Goal: Task Accomplishment & Management: Complete application form

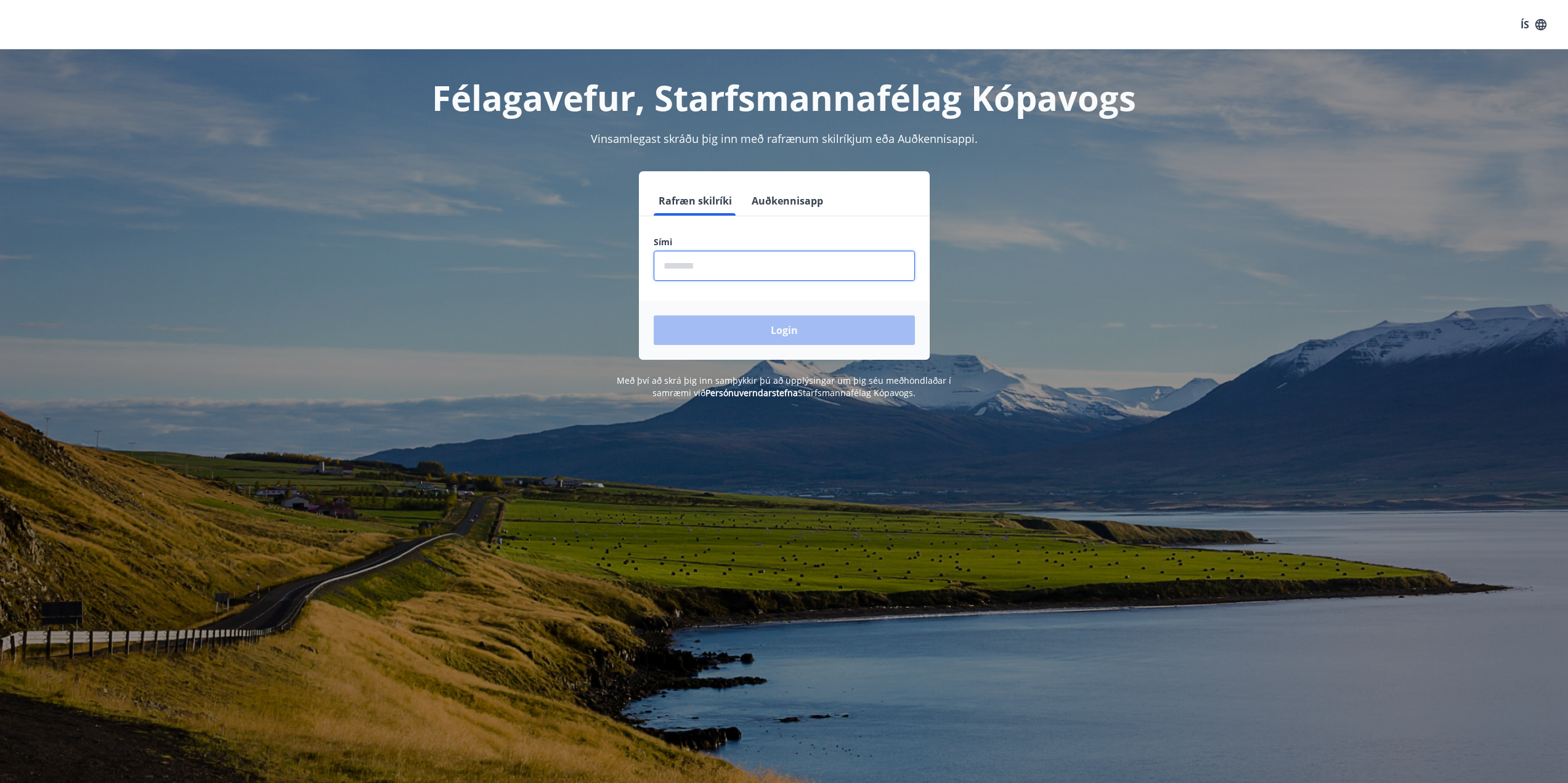
click at [715, 266] on input "phone" at bounding box center [784, 266] width 261 height 30
type input "********"
click at [766, 339] on button "Login" at bounding box center [784, 330] width 261 height 30
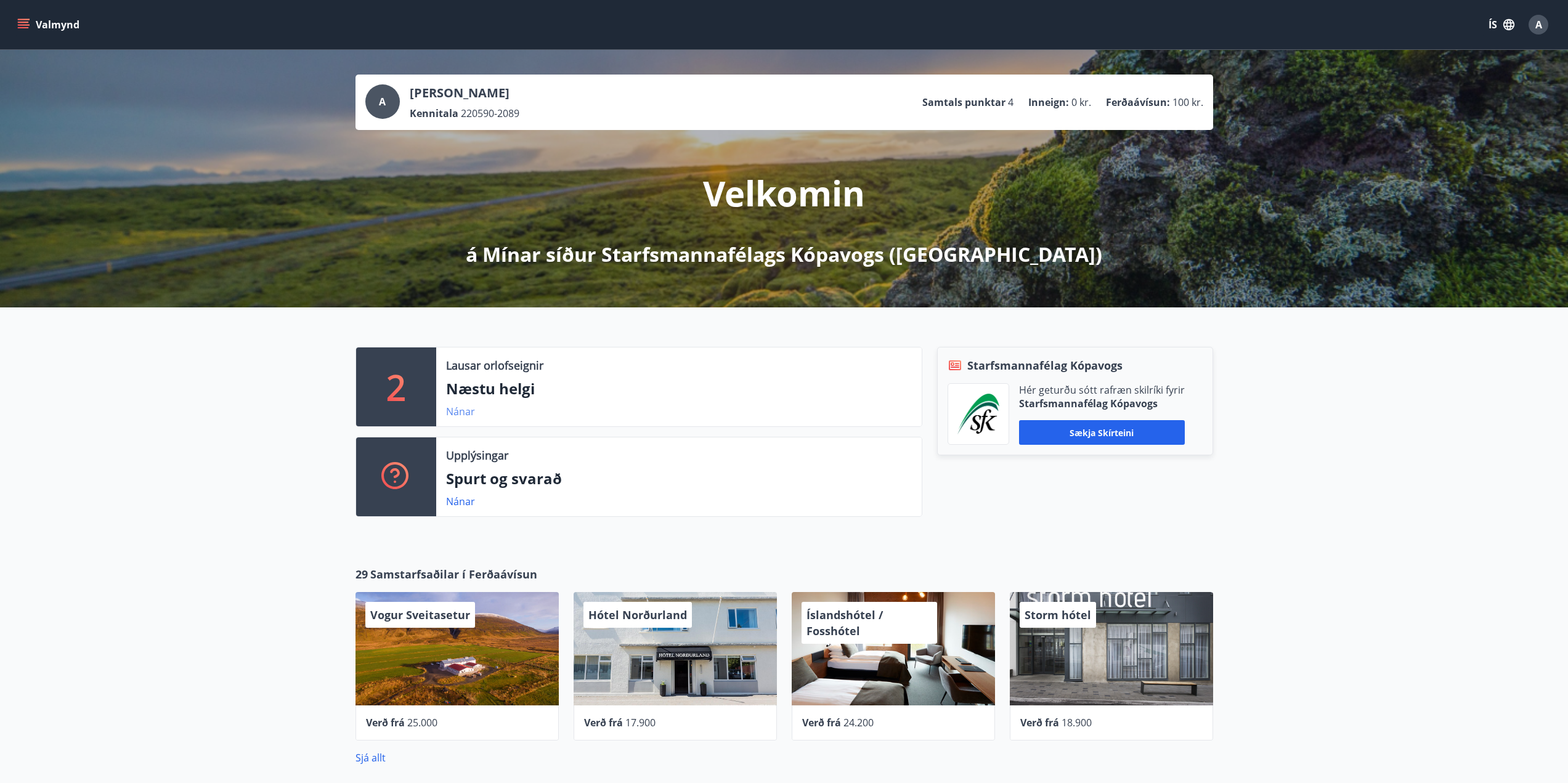
click at [460, 412] on link "Nánar" at bounding box center [460, 411] width 29 height 13
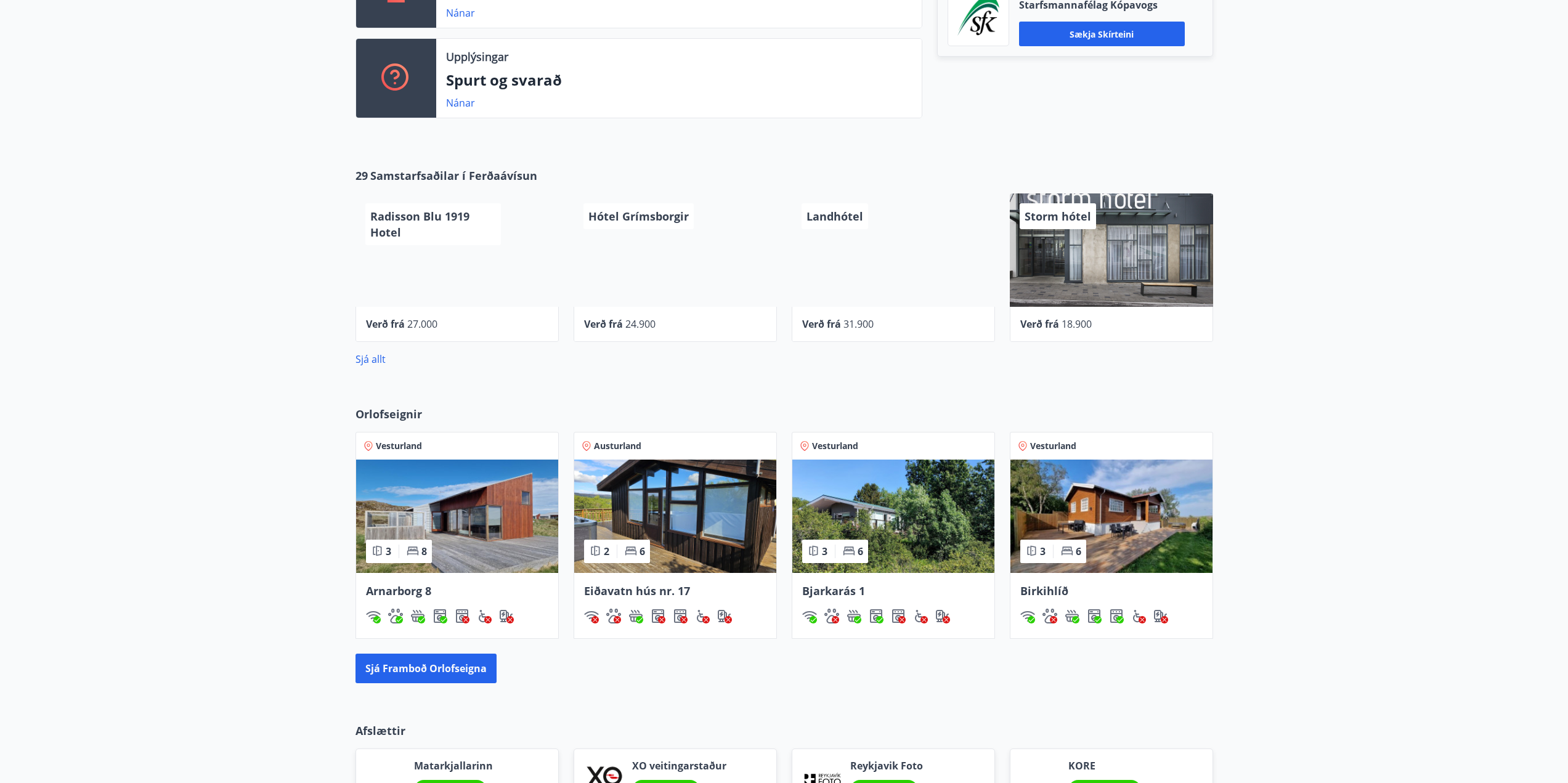
scroll to position [432, 0]
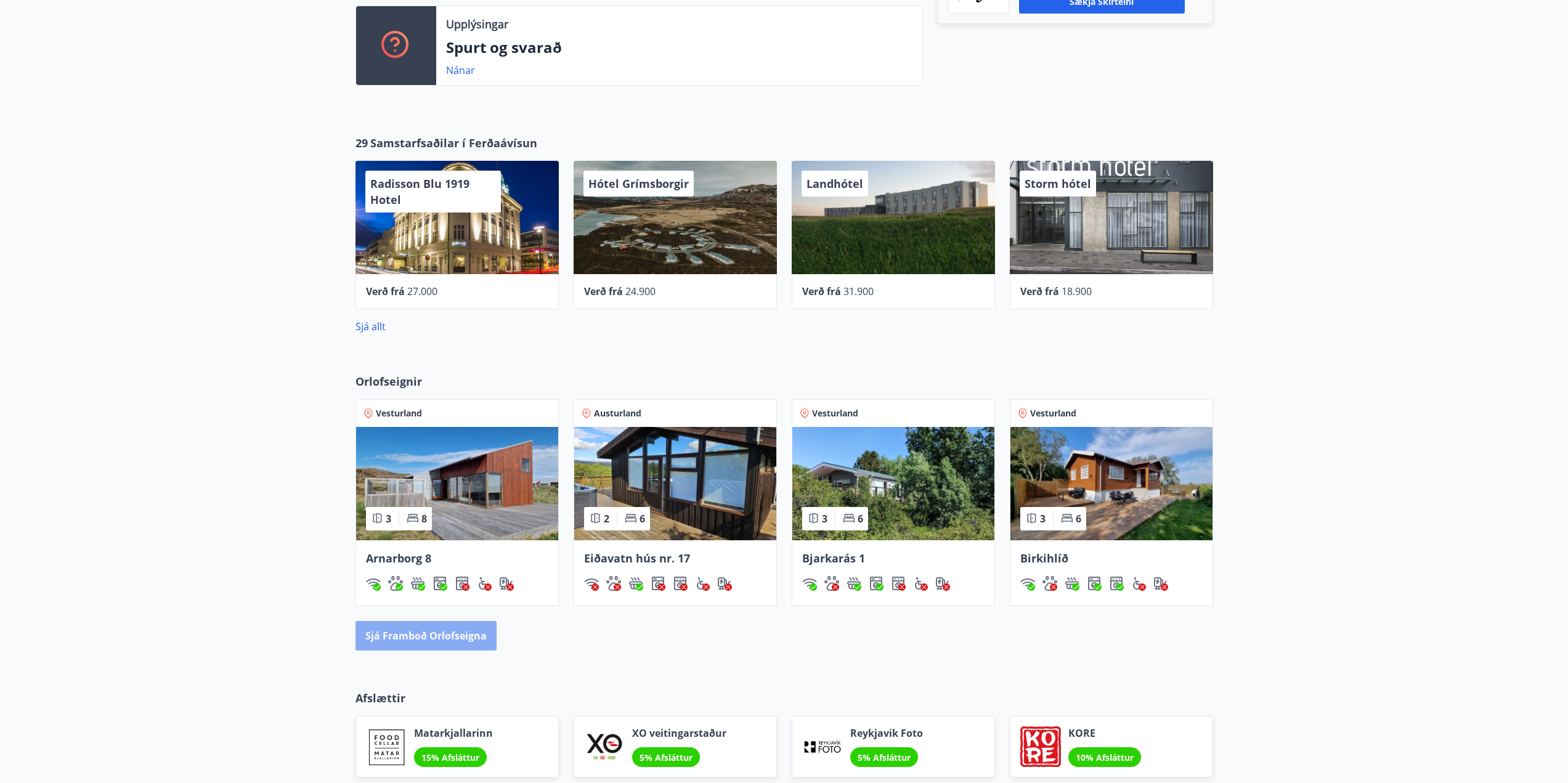
click at [471, 636] on button "Sjá framboð orlofseigna" at bounding box center [426, 636] width 141 height 30
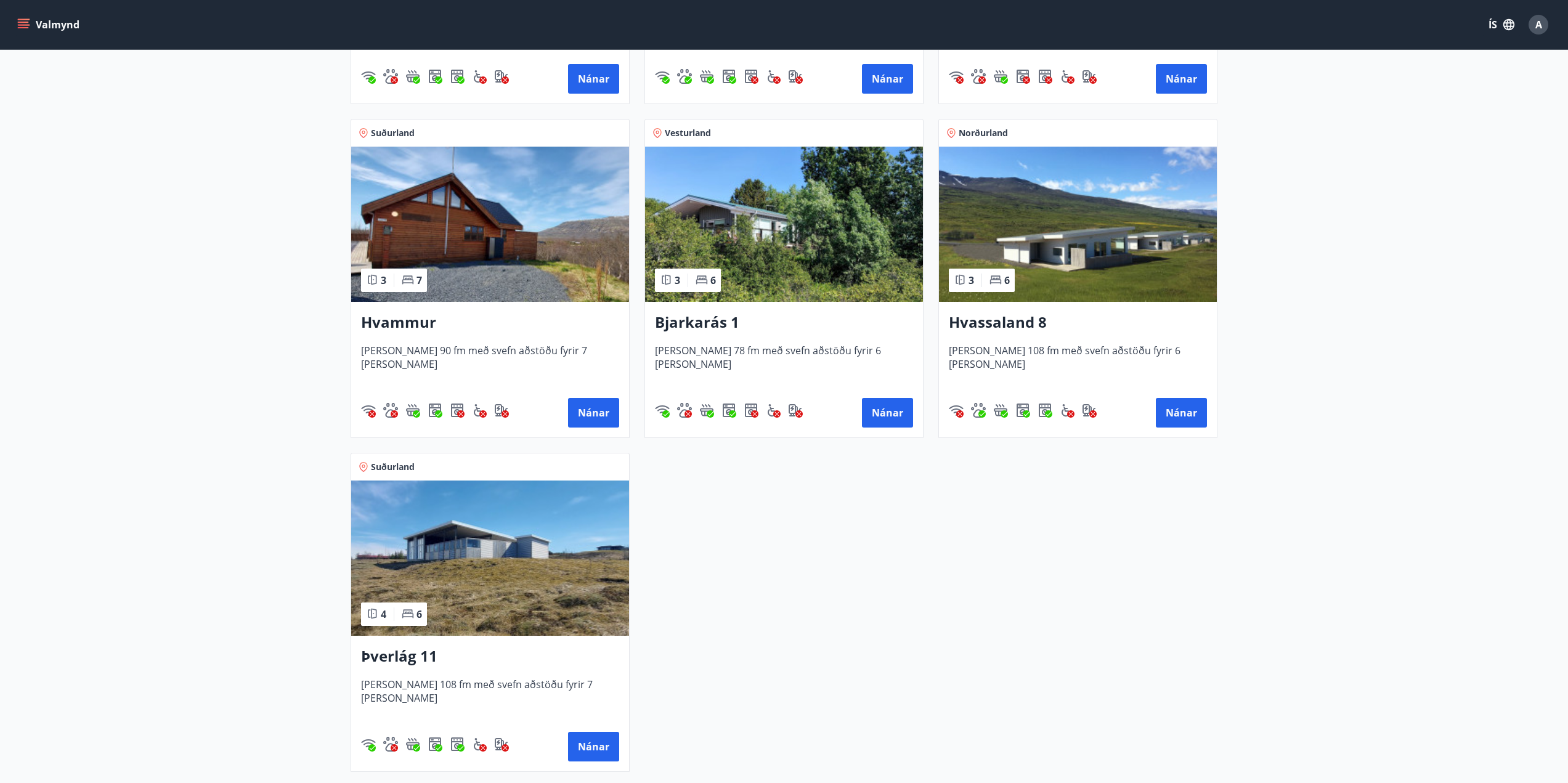
scroll to position [555, 0]
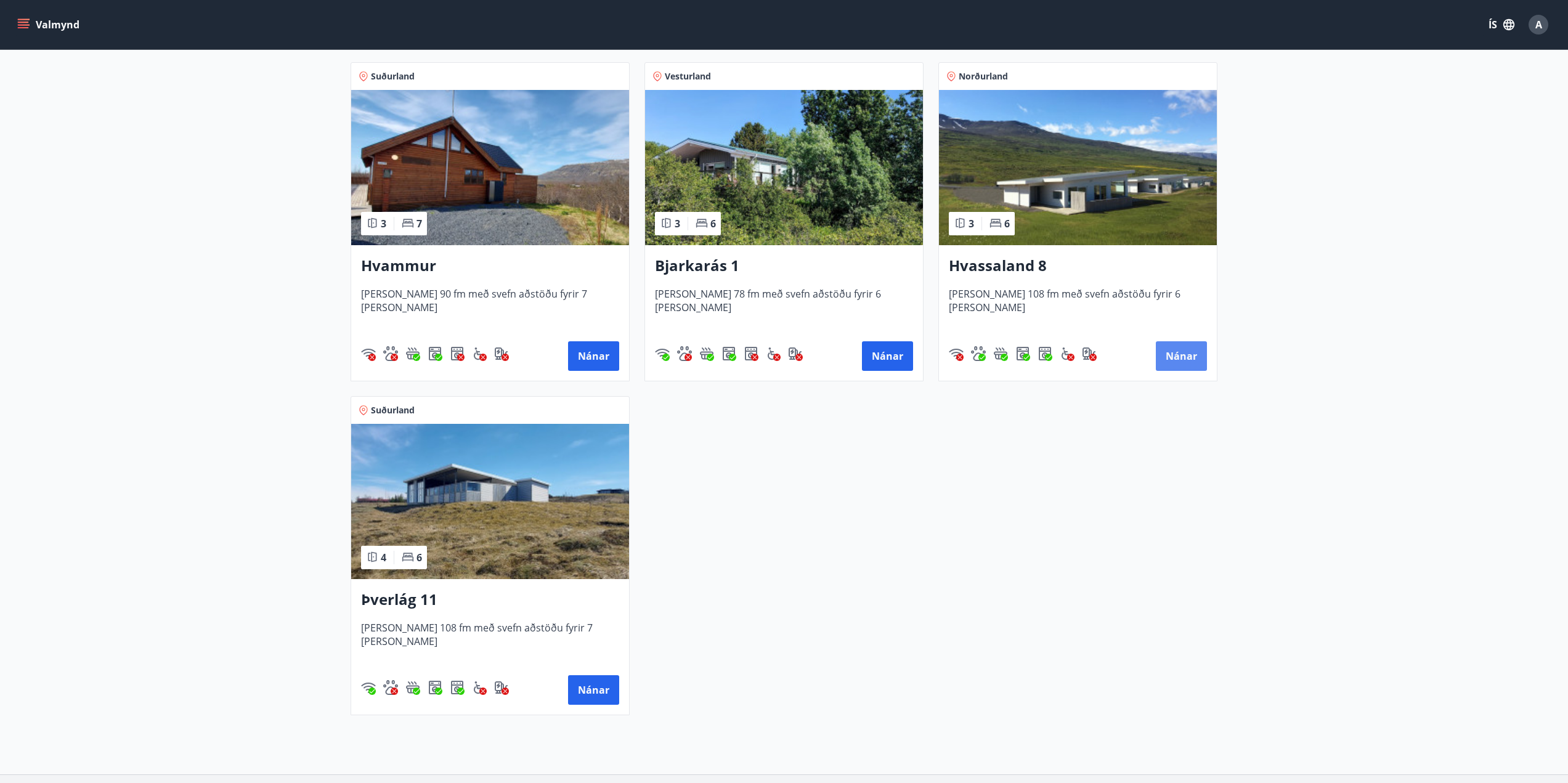
click at [1178, 364] on button "Nánar" at bounding box center [1181, 356] width 51 height 30
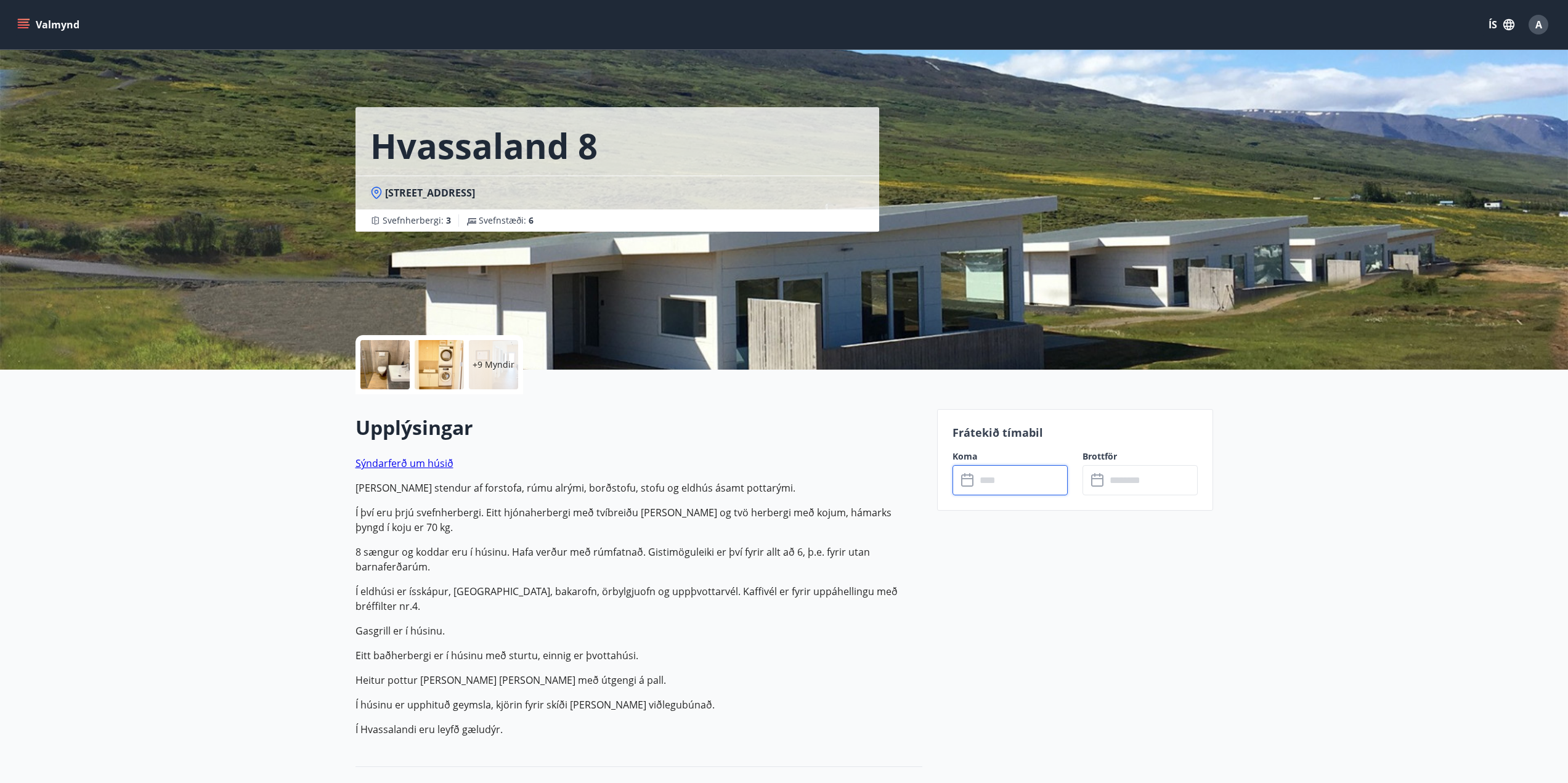
click at [1006, 481] on input "text" at bounding box center [1021, 480] width 92 height 30
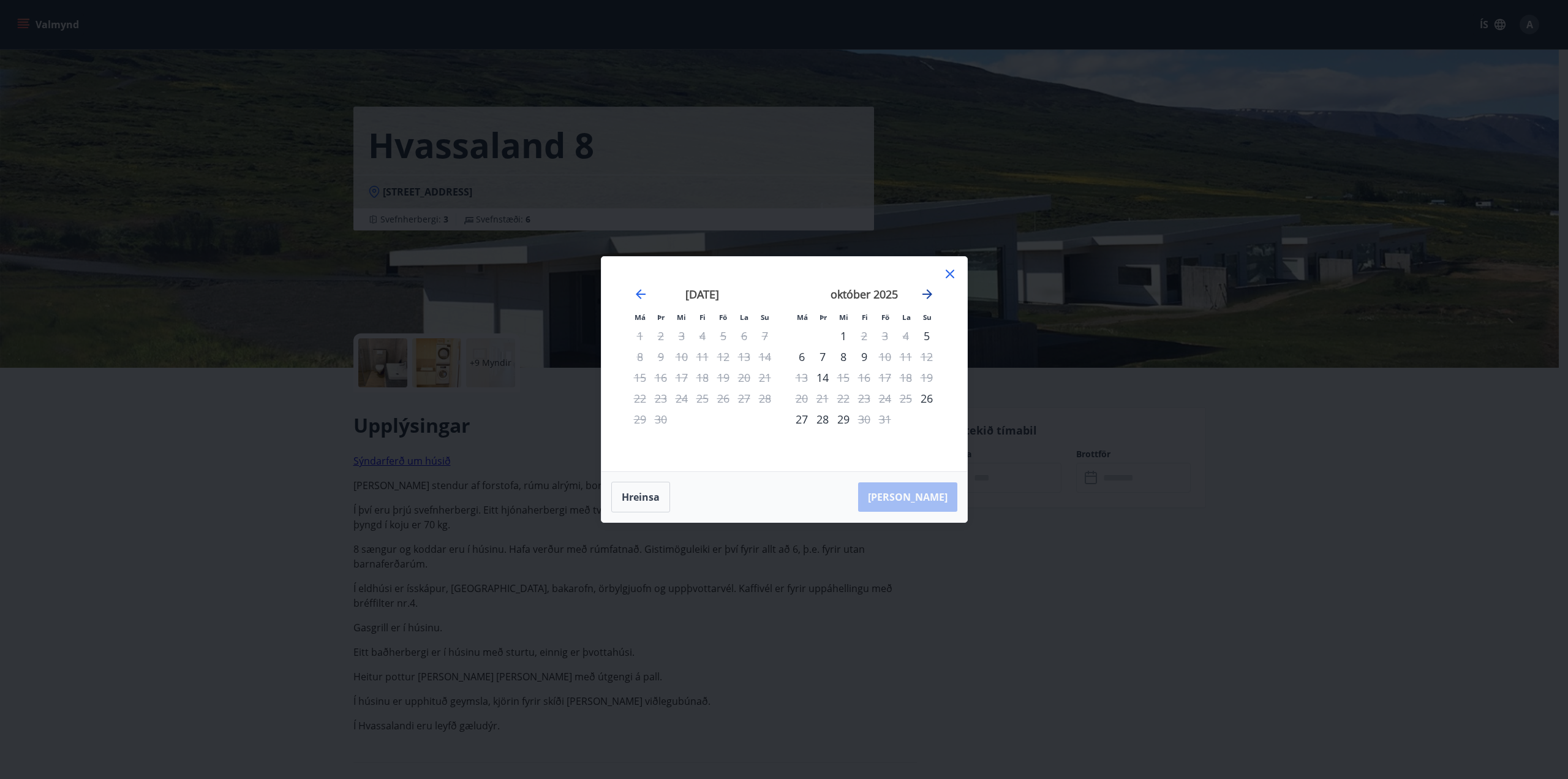
click at [923, 294] on icon "Move forward to switch to the next month." at bounding box center [928, 294] width 10 height 10
click at [640, 296] on icon "Move backward to switch to the previous month." at bounding box center [640, 294] width 15 height 15
click at [929, 293] on icon "Move forward to switch to the next month." at bounding box center [928, 294] width 10 height 10
click at [637, 297] on icon "Move backward to switch to the previous month." at bounding box center [640, 294] width 15 height 15
click at [926, 293] on icon "Move forward to switch to the next month." at bounding box center [927, 294] width 15 height 15
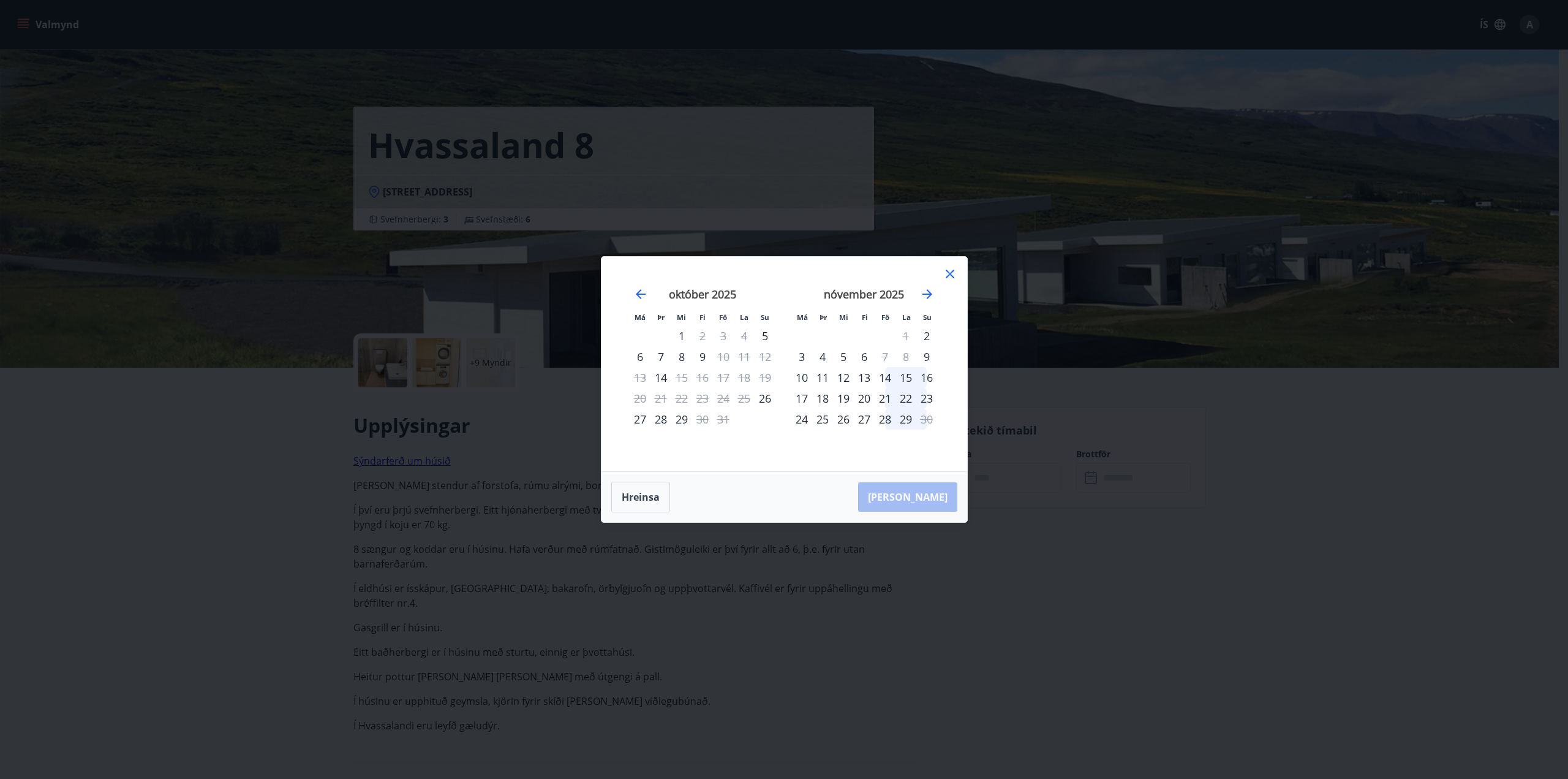
click at [947, 276] on icon at bounding box center [949, 274] width 9 height 9
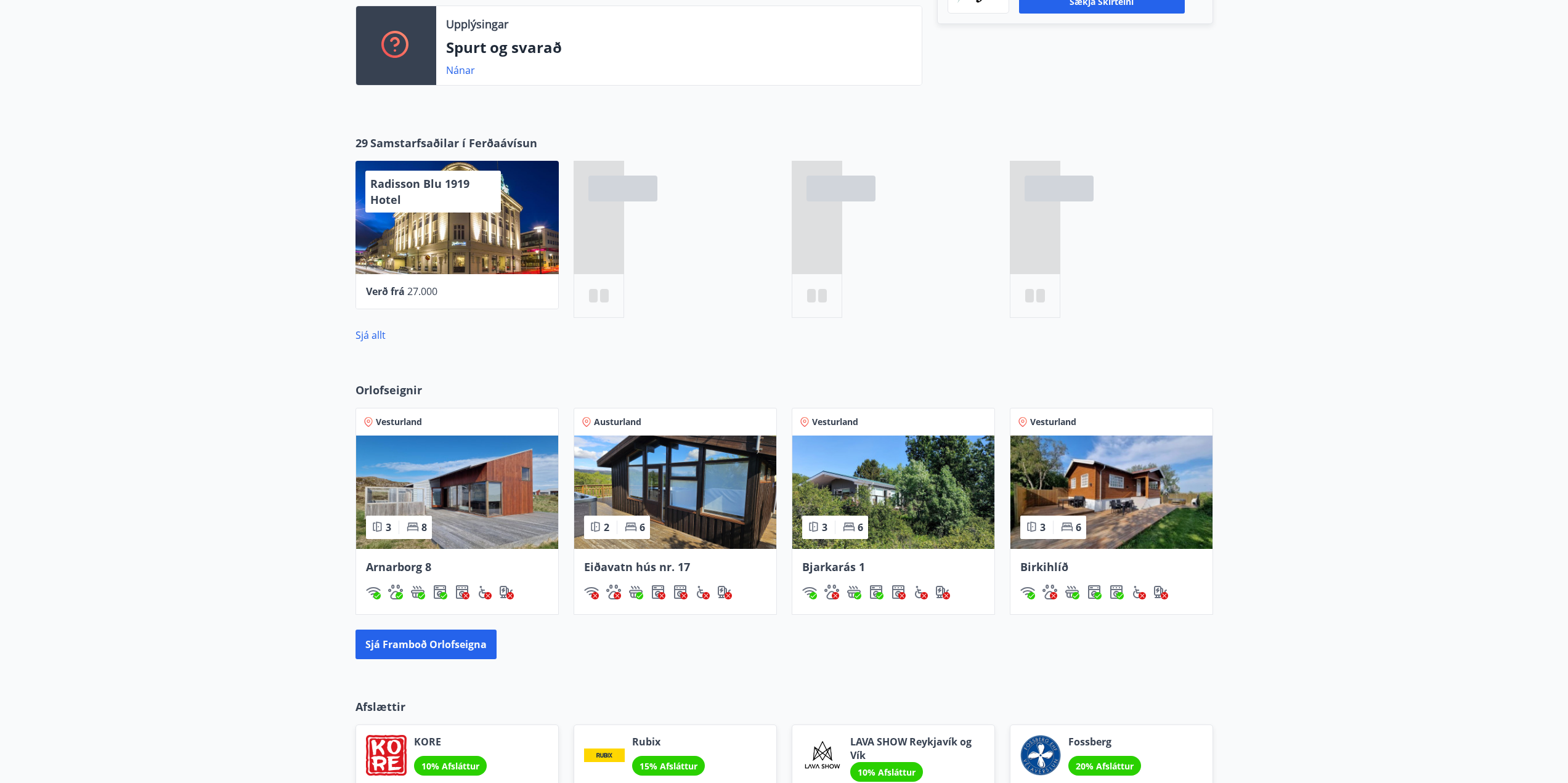
scroll to position [441, 0]
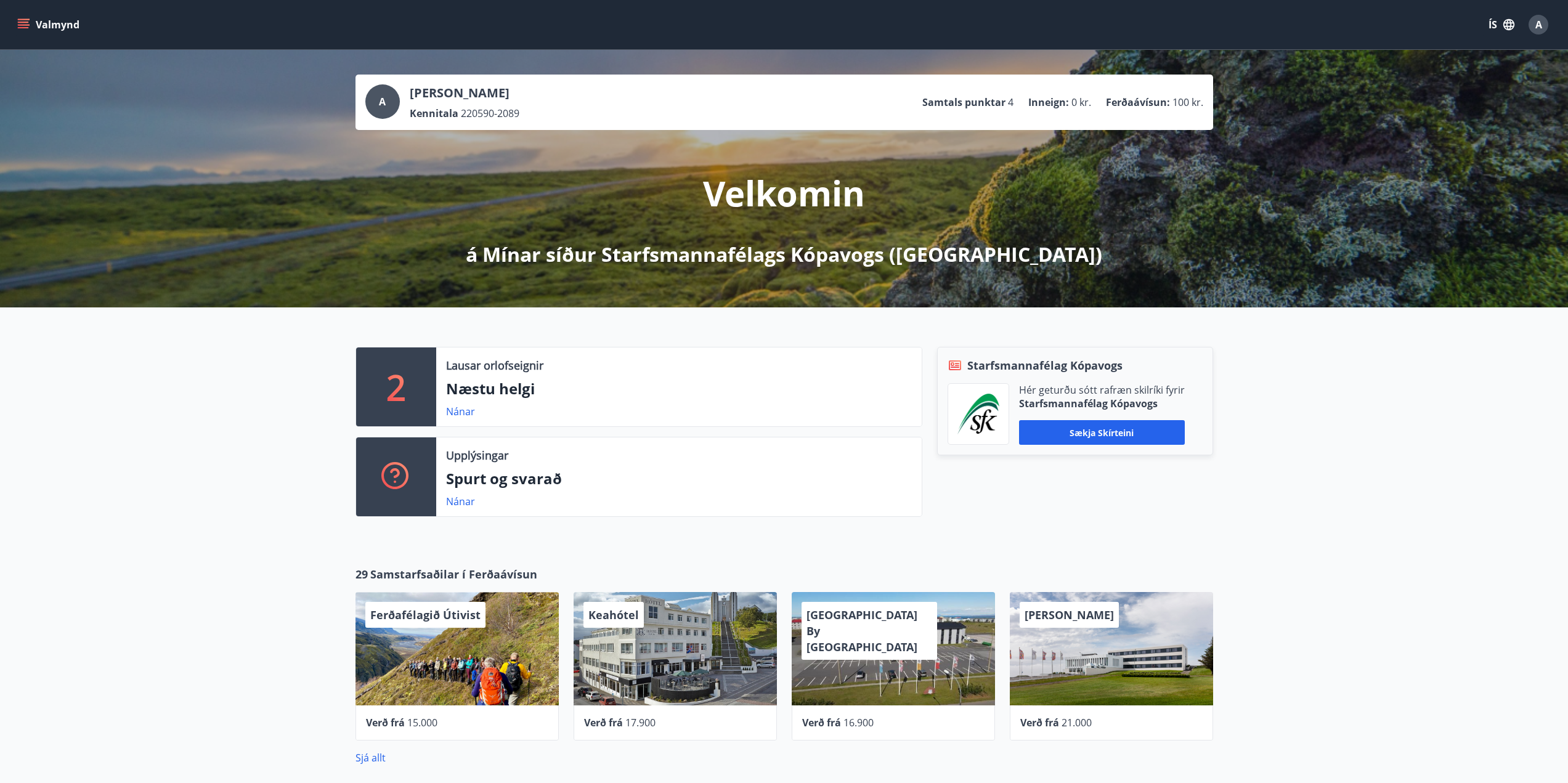
click at [21, 24] on icon "menu" at bounding box center [24, 25] width 13 height 13
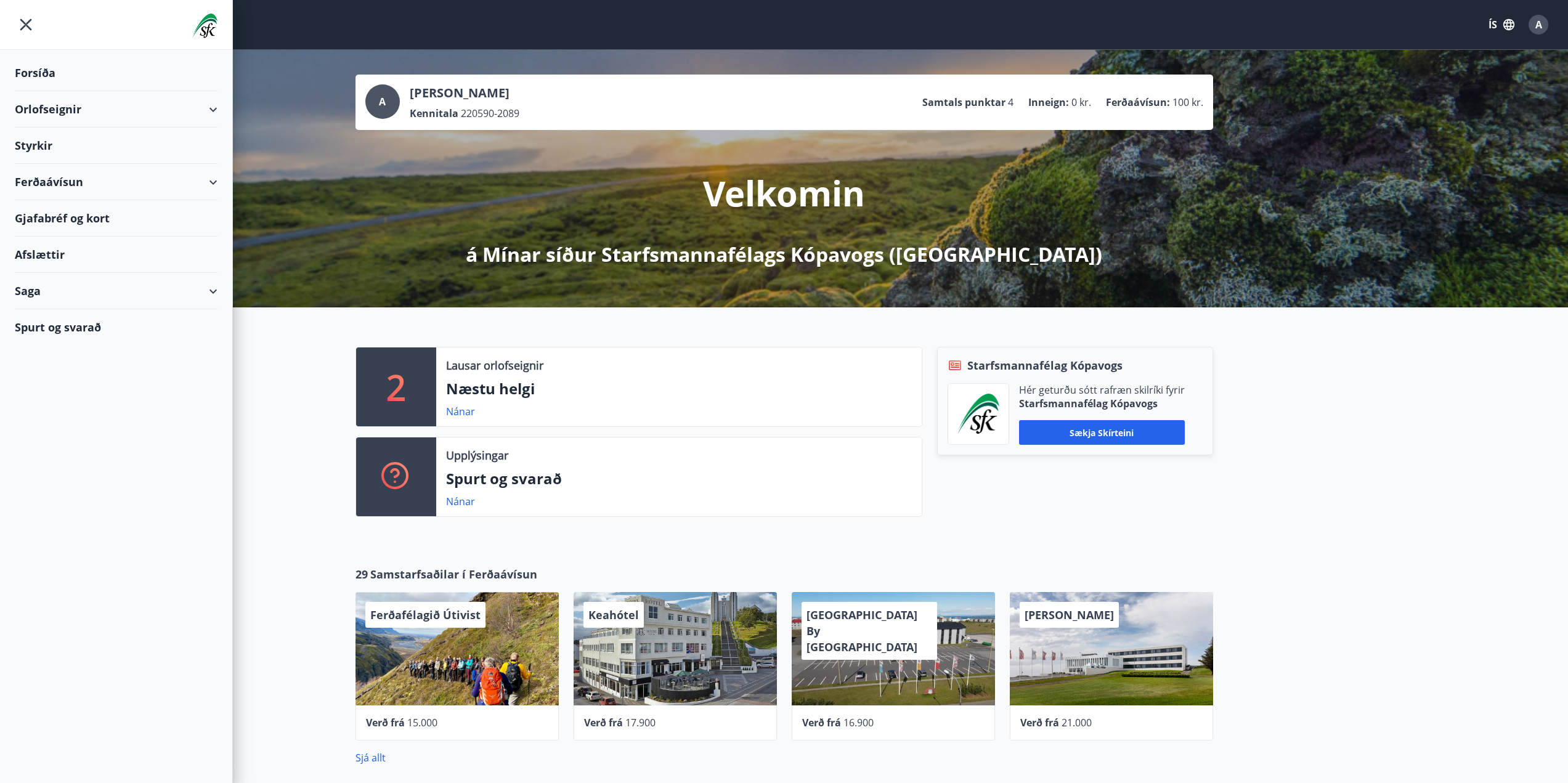
click at [35, 142] on div "Styrkir" at bounding box center [116, 146] width 202 height 36
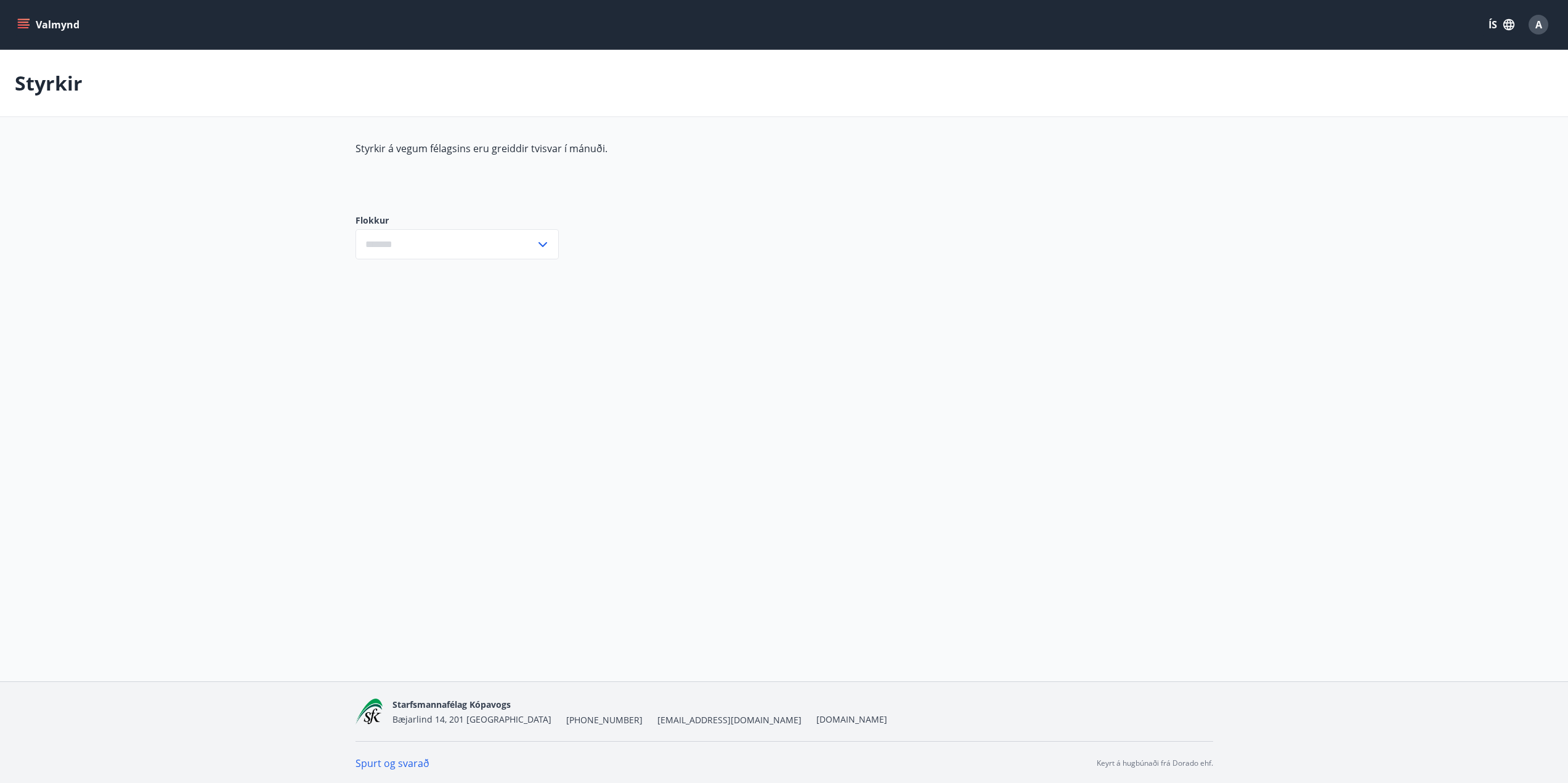
type input "***"
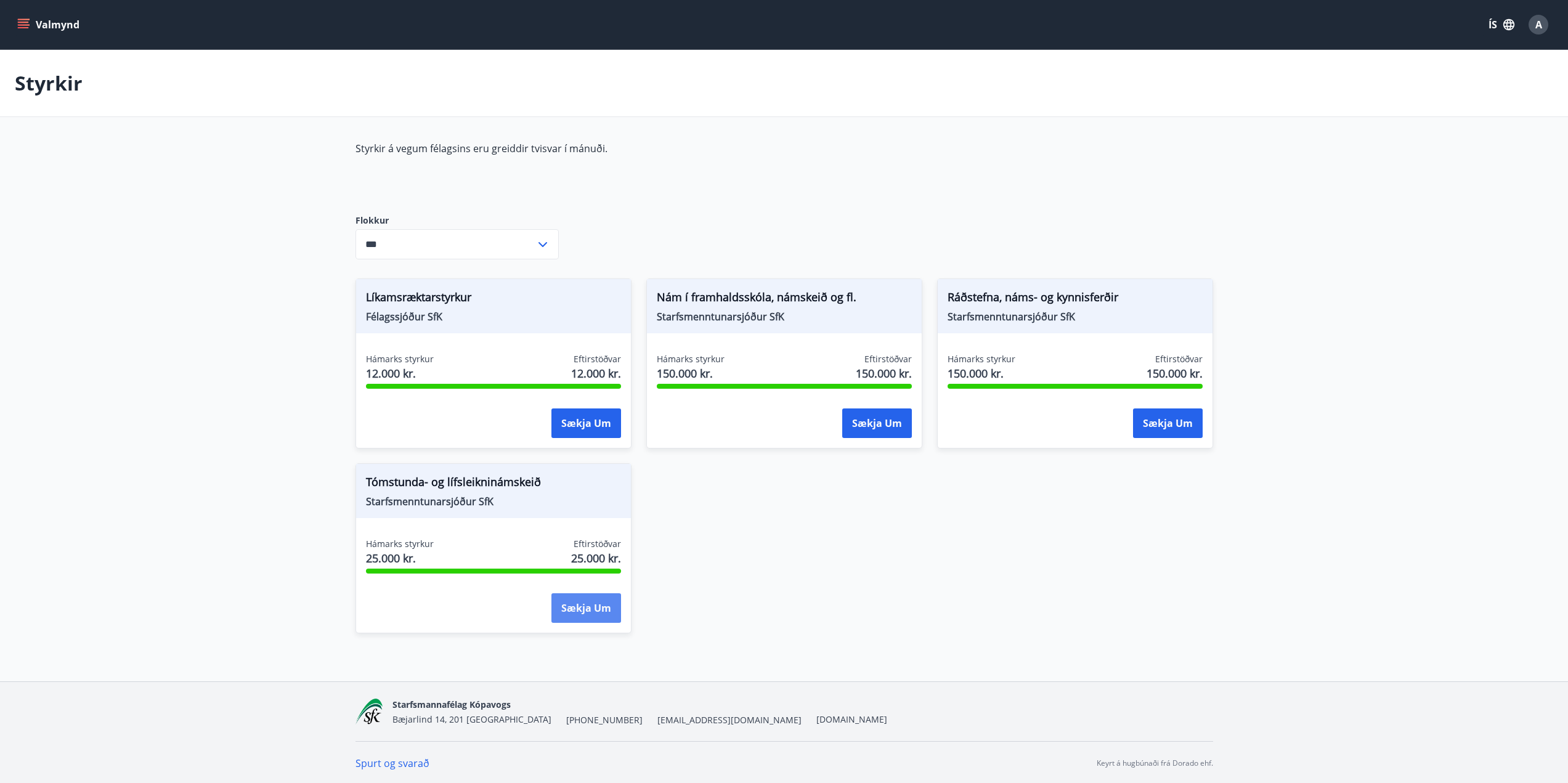
click at [606, 609] on button "Sækja um" at bounding box center [586, 608] width 70 height 30
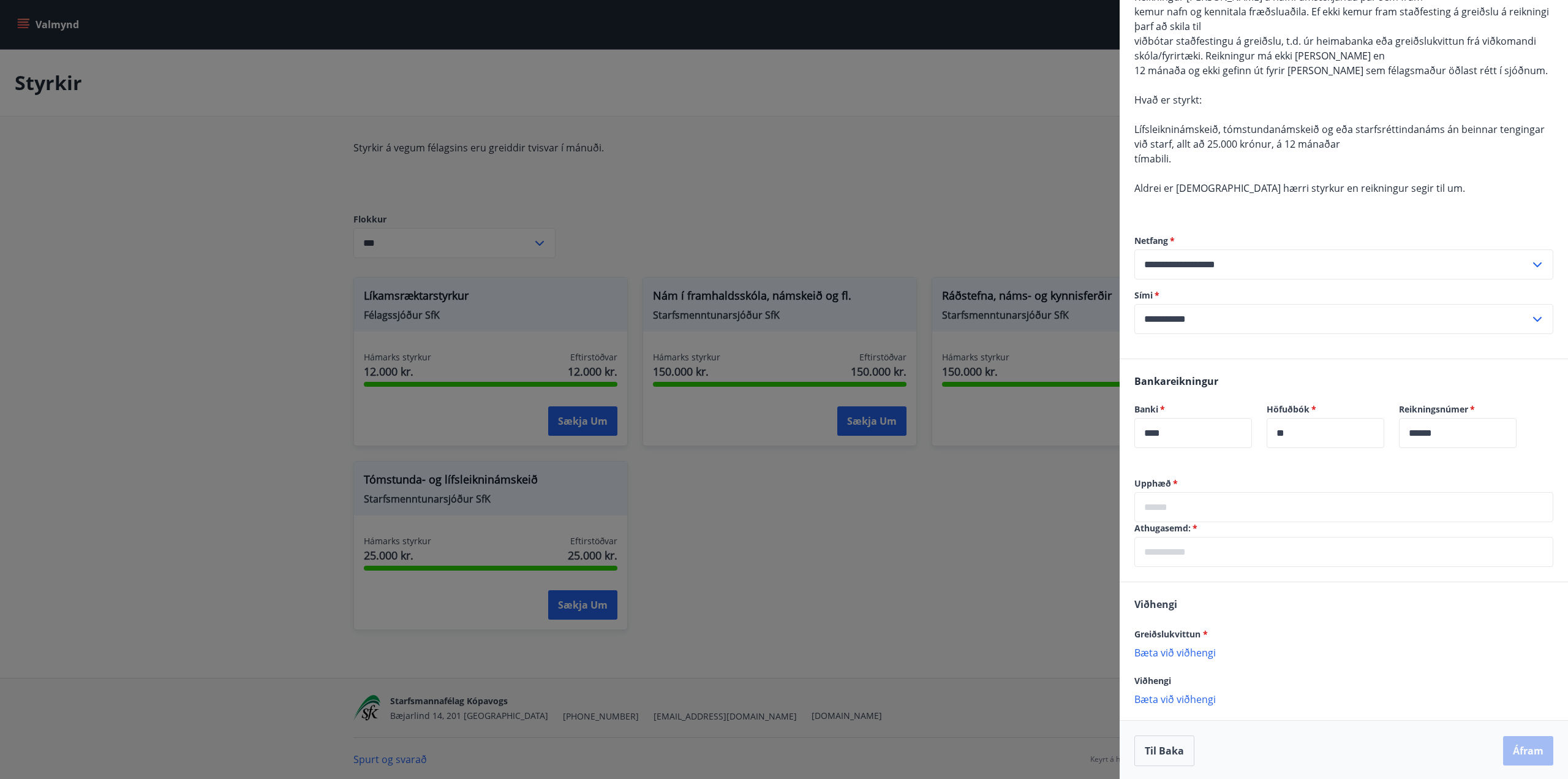
scroll to position [186, 0]
click at [1158, 507] on input "text" at bounding box center [1343, 505] width 419 height 30
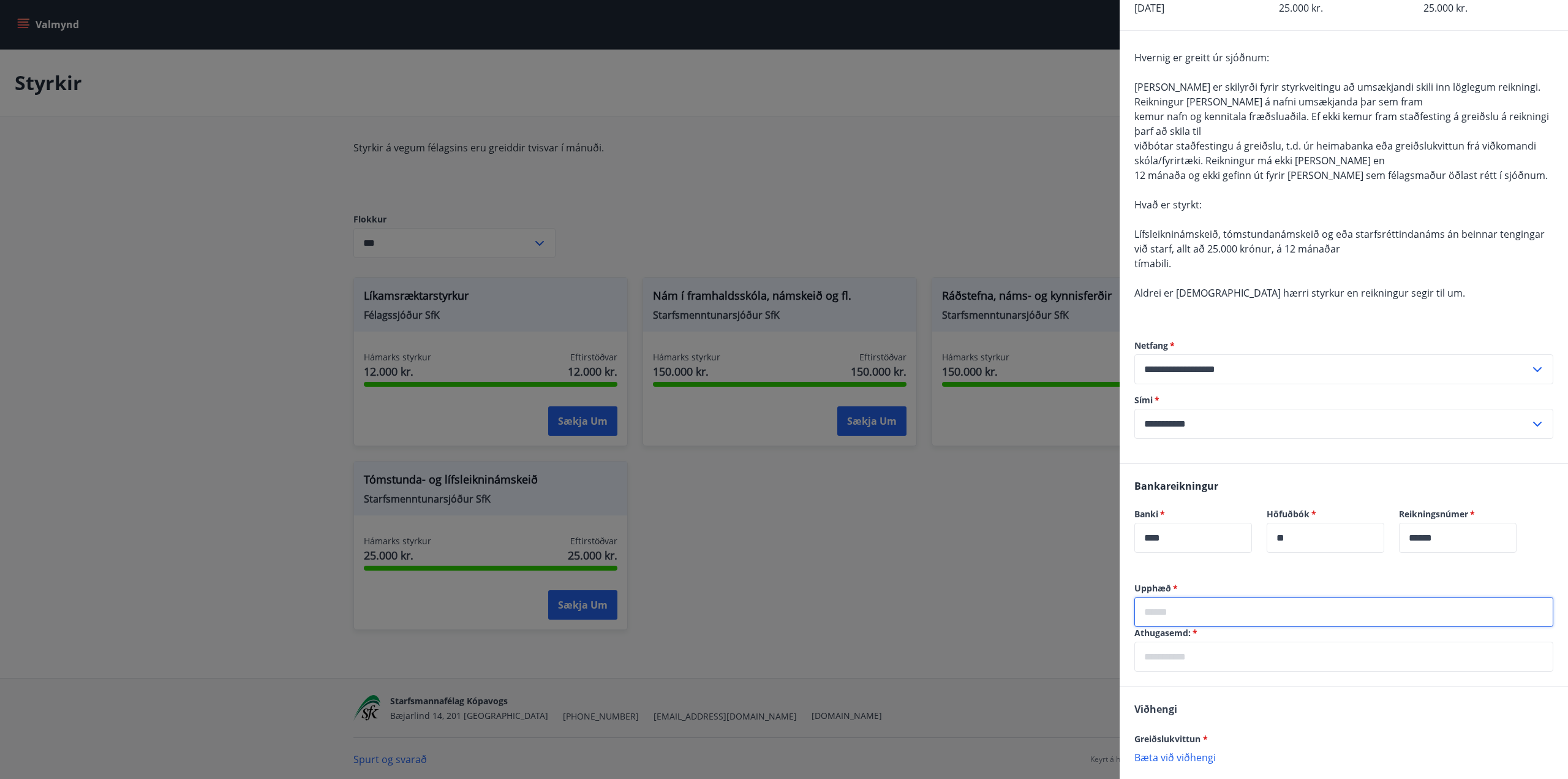
scroll to position [63, 0]
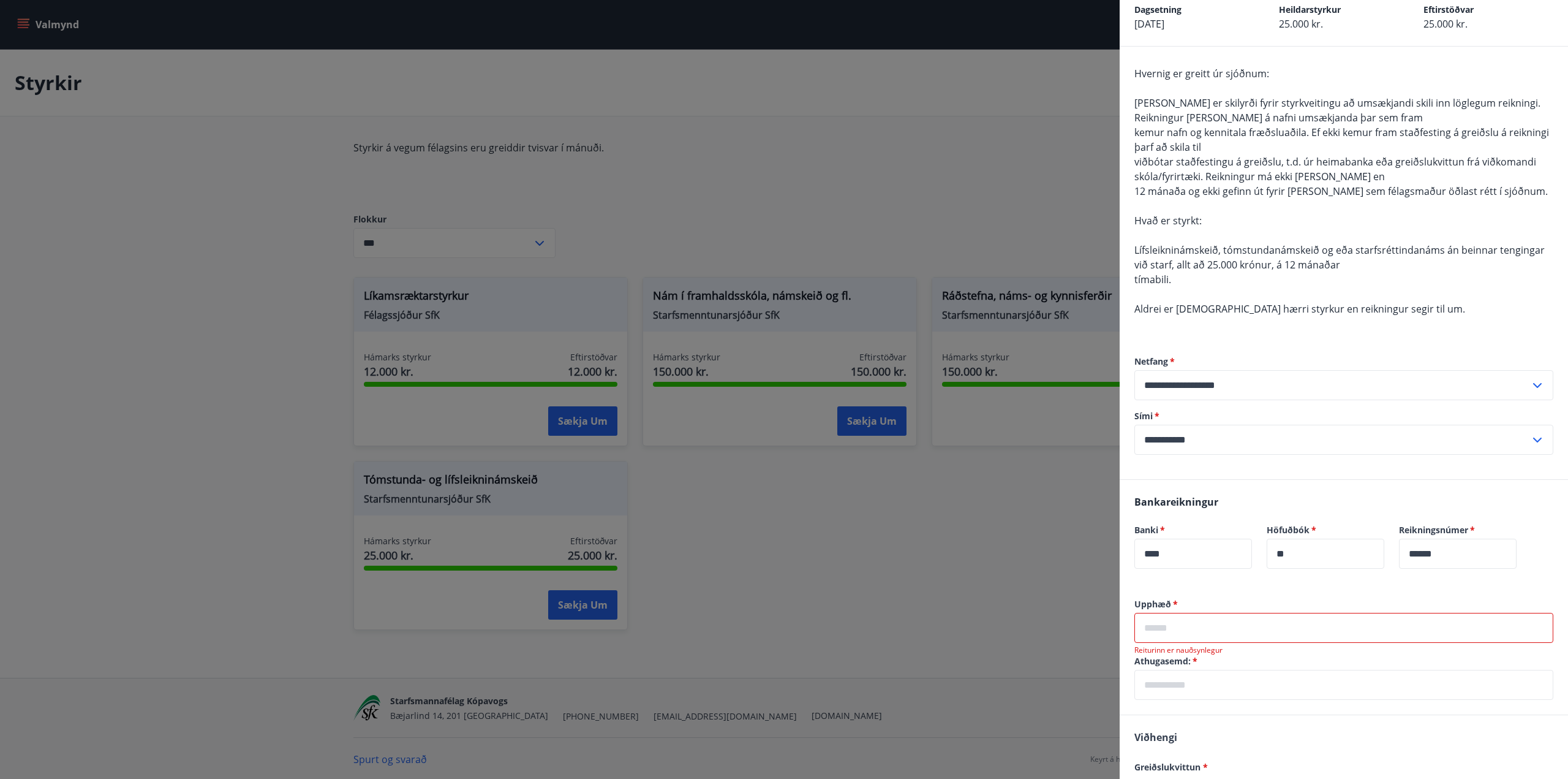
click at [1300, 318] on div "Hvernig er greitt úr sjóðnum: Það er skilyrði fyrir styrkveitingu að umsækjandi…" at bounding box center [1343, 198] width 419 height 265
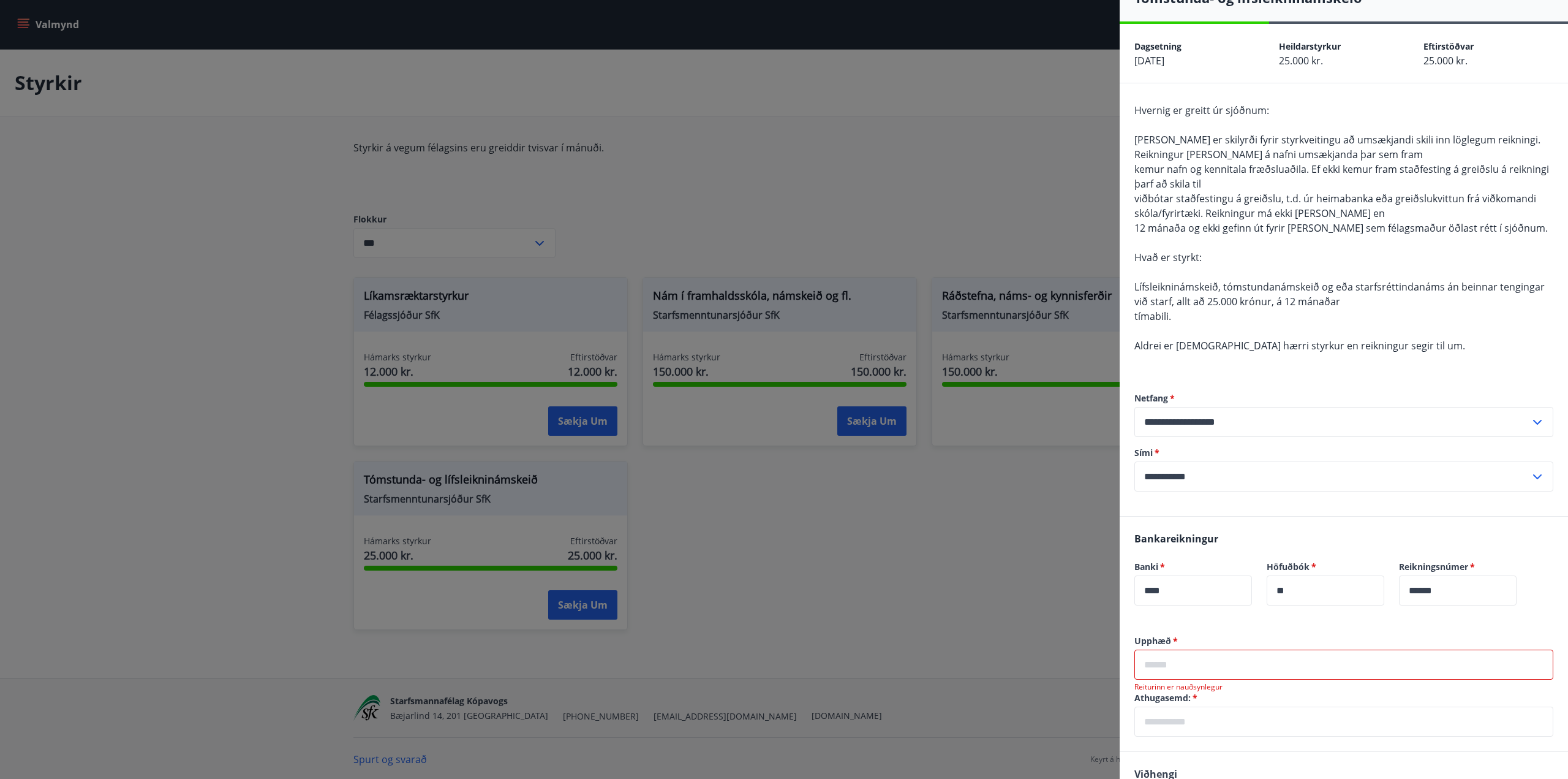
click at [1182, 666] on input "text" at bounding box center [1343, 664] width 419 height 30
click at [1238, 666] on input "text" at bounding box center [1343, 664] width 419 height 30
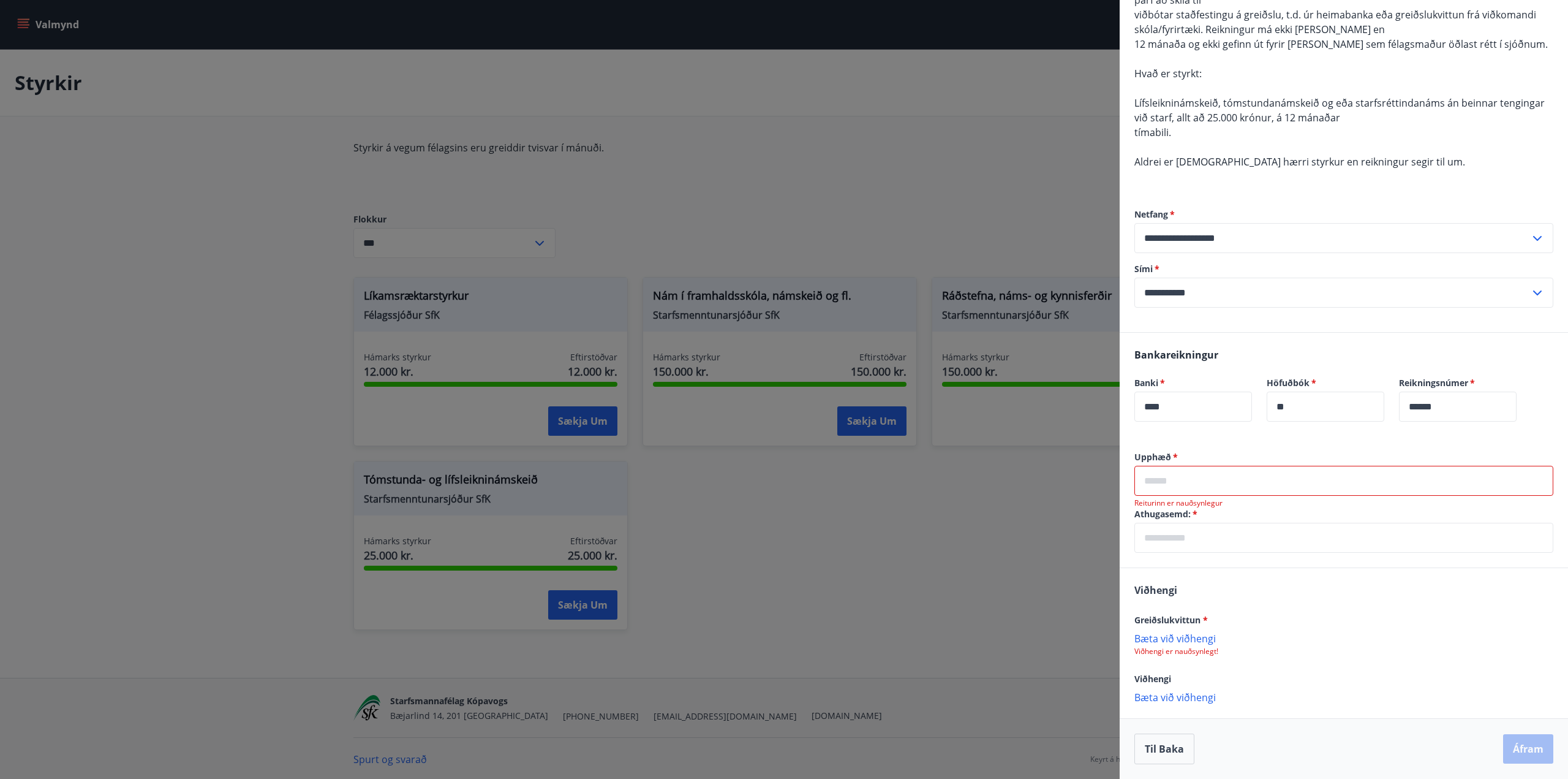
click at [1162, 638] on p "Bæta við viðhengi" at bounding box center [1343, 638] width 419 height 12
click at [1214, 479] on input "text" at bounding box center [1343, 481] width 419 height 30
click at [1187, 539] on input "text" at bounding box center [1343, 538] width 419 height 30
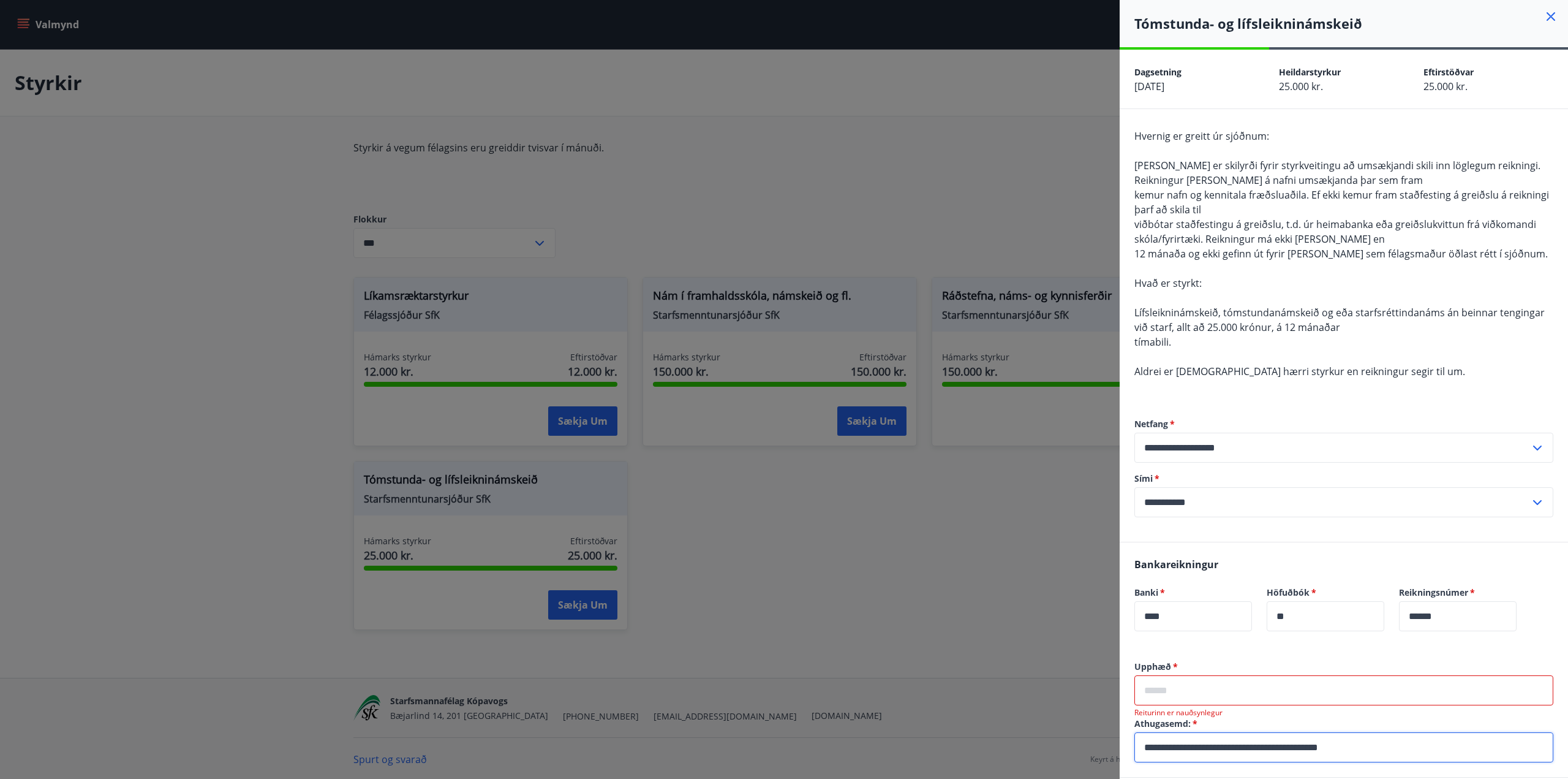
scroll to position [0, 0]
type input "**********"
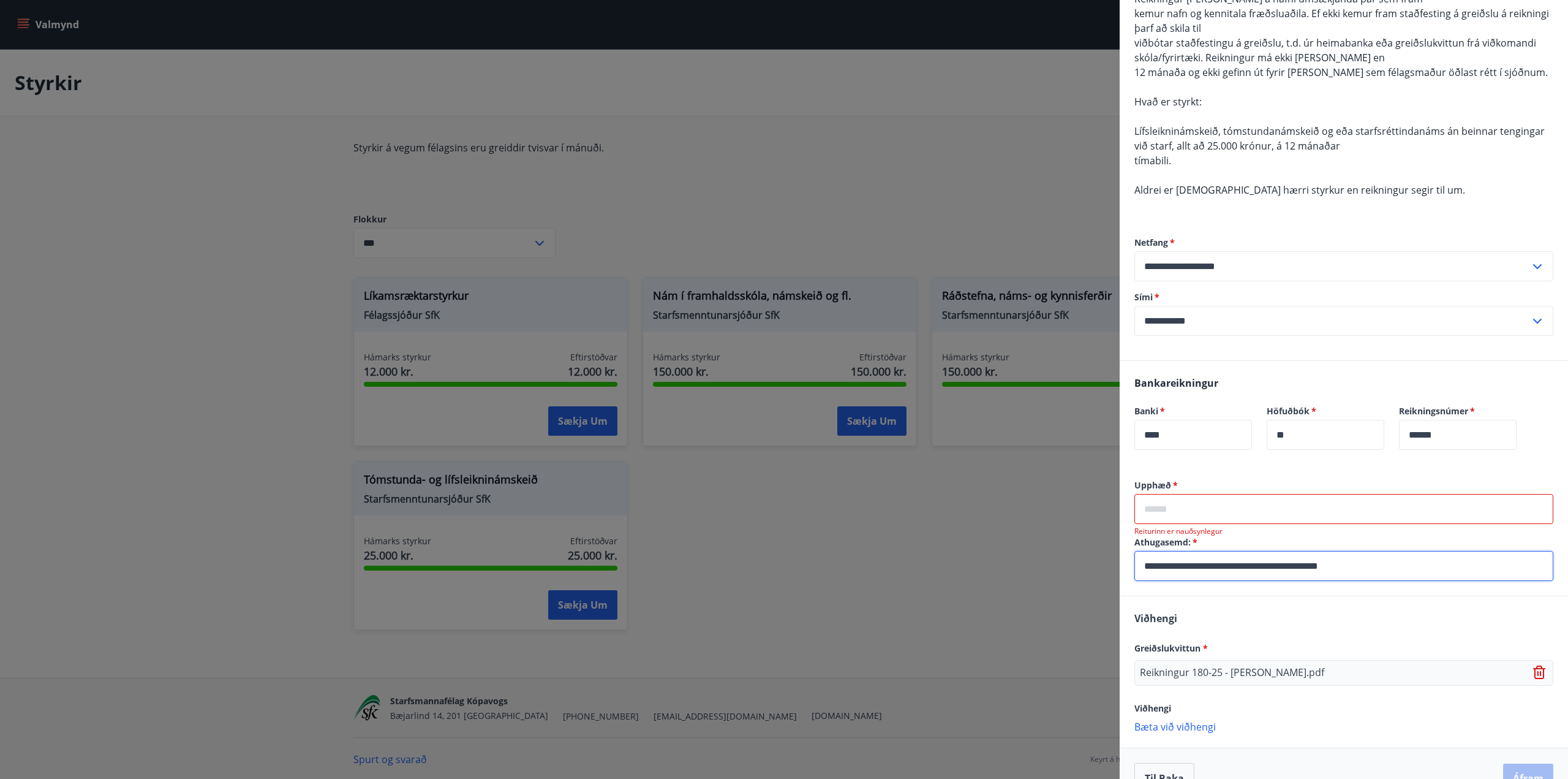
scroll to position [184, 0]
click at [1198, 503] on input "text" at bounding box center [1343, 507] width 419 height 30
click at [1180, 507] on input "text" at bounding box center [1343, 507] width 419 height 30
click at [1183, 523] on div "Upphæð   * ​ Reiturinn er nauðsynlegur" at bounding box center [1343, 506] width 419 height 57
click at [1183, 515] on input "text" at bounding box center [1343, 507] width 419 height 30
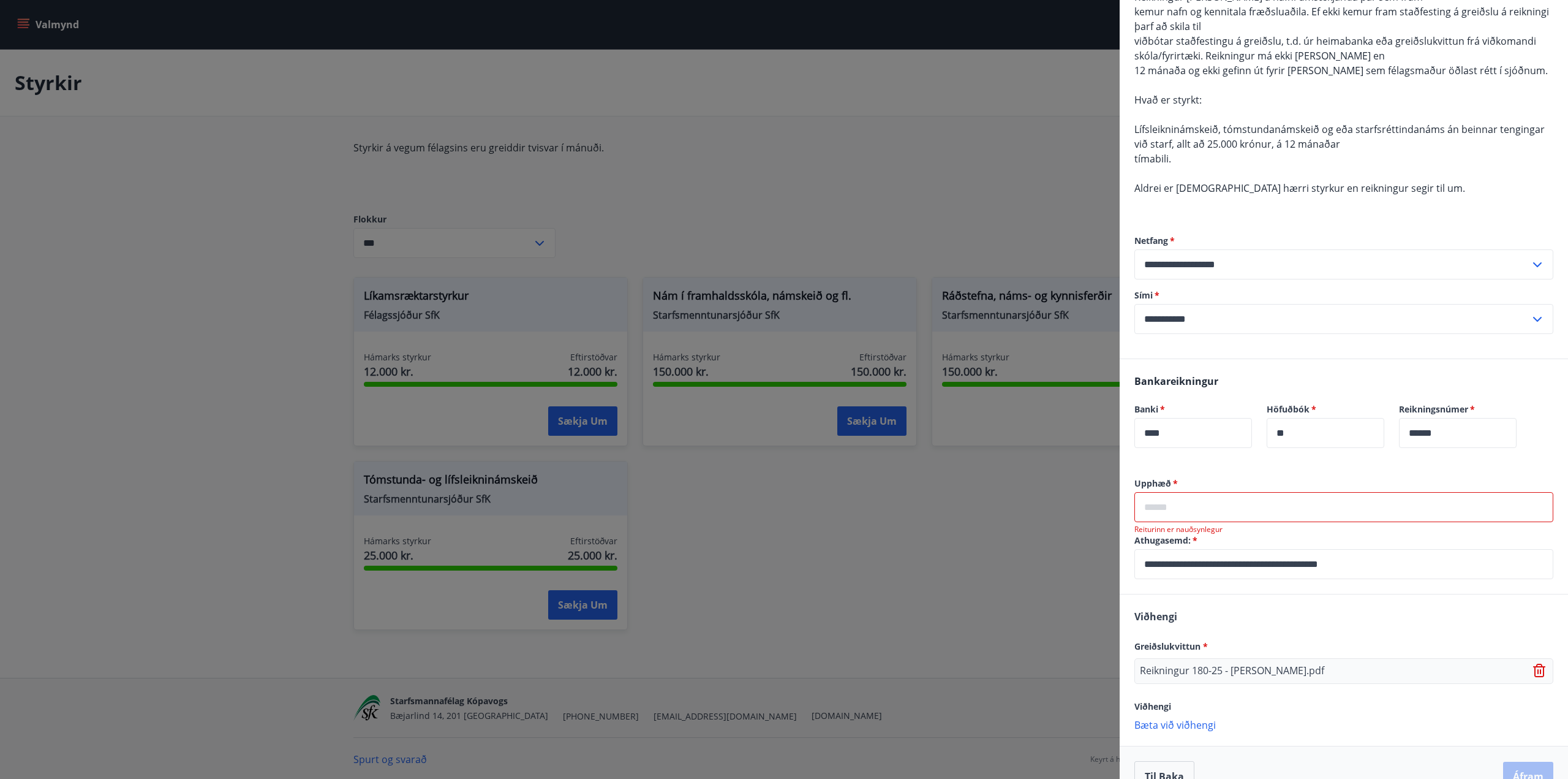
click at [1180, 509] on input "text" at bounding box center [1343, 507] width 419 height 30
click at [1442, 624] on div "Viðhengi Greiðslukvittun * Reikningur 180-25 - Anna Lilja Benidiktsdóttir.pdf V…" at bounding box center [1343, 670] width 449 height 151
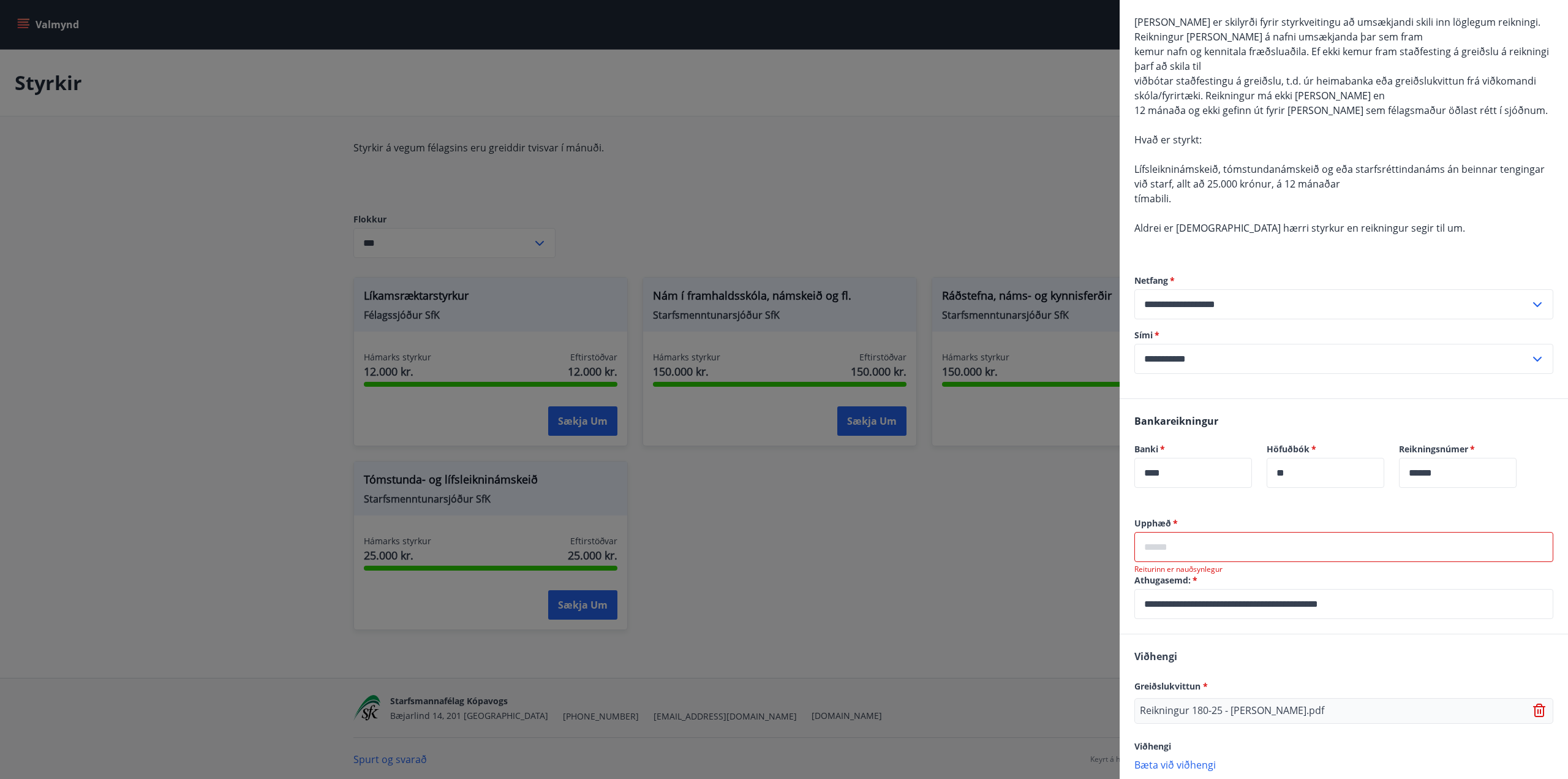
scroll to position [123, 0]
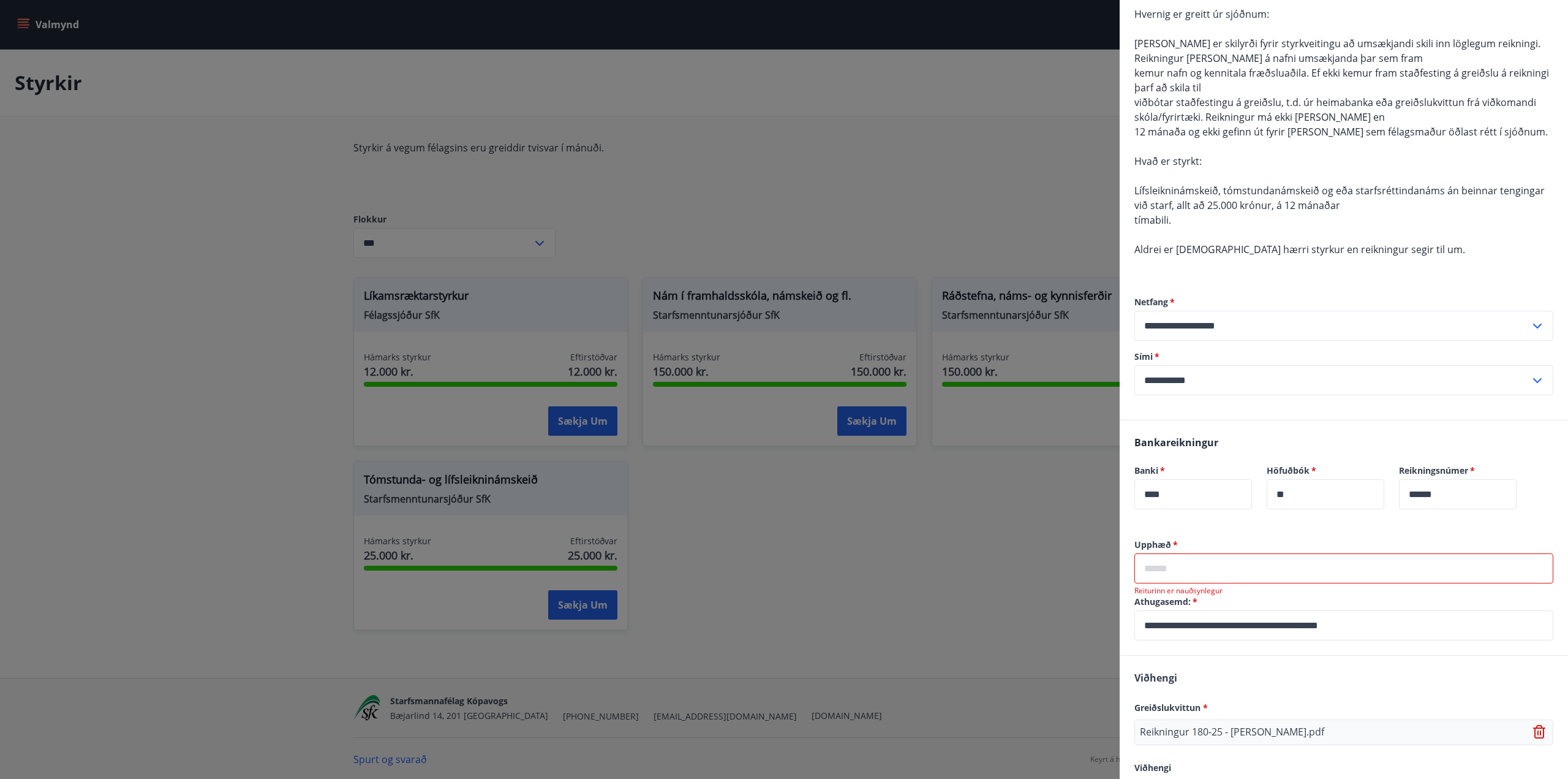
click at [1240, 571] on input "text" at bounding box center [1343, 568] width 419 height 30
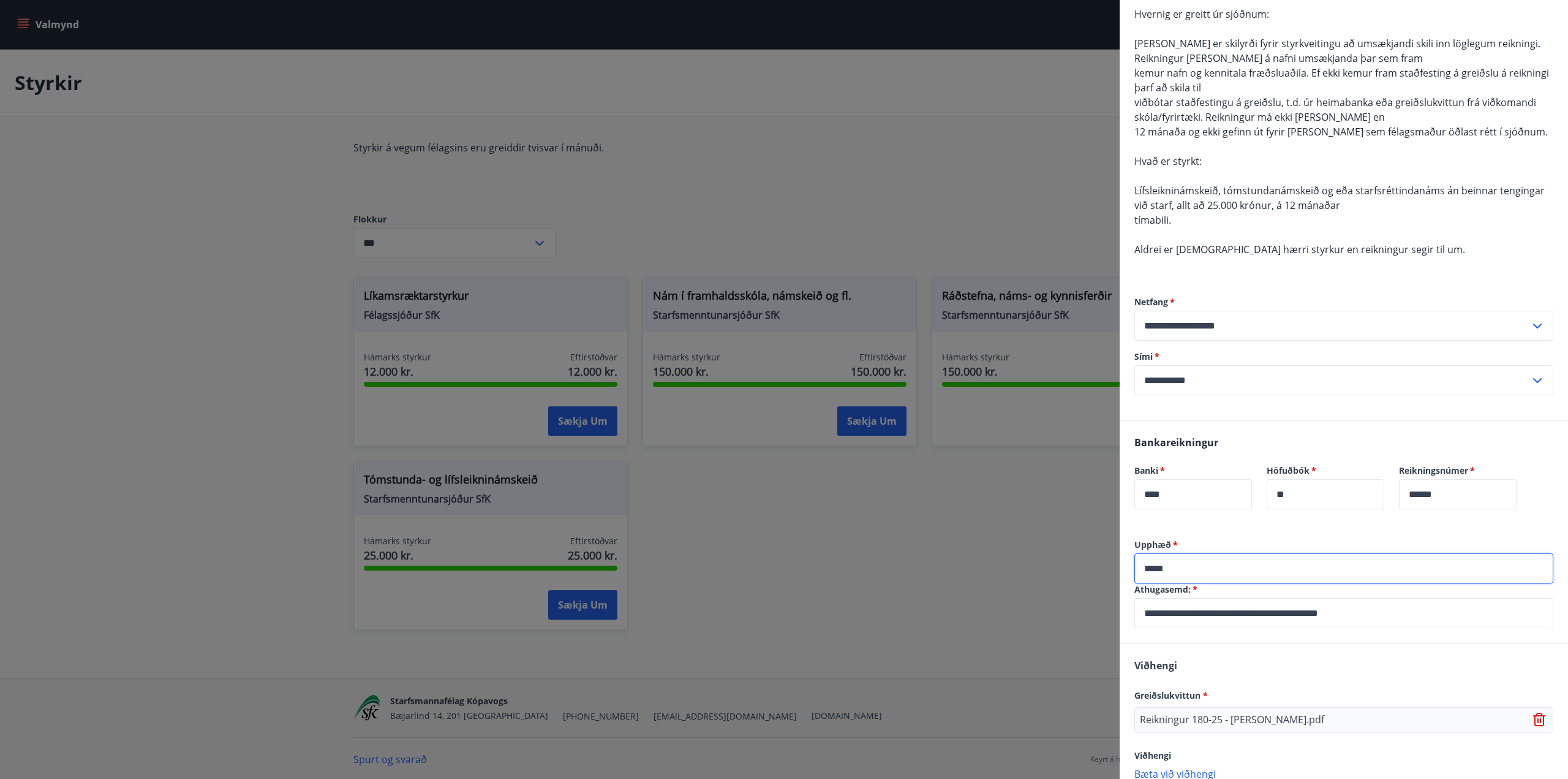
type input "*****"
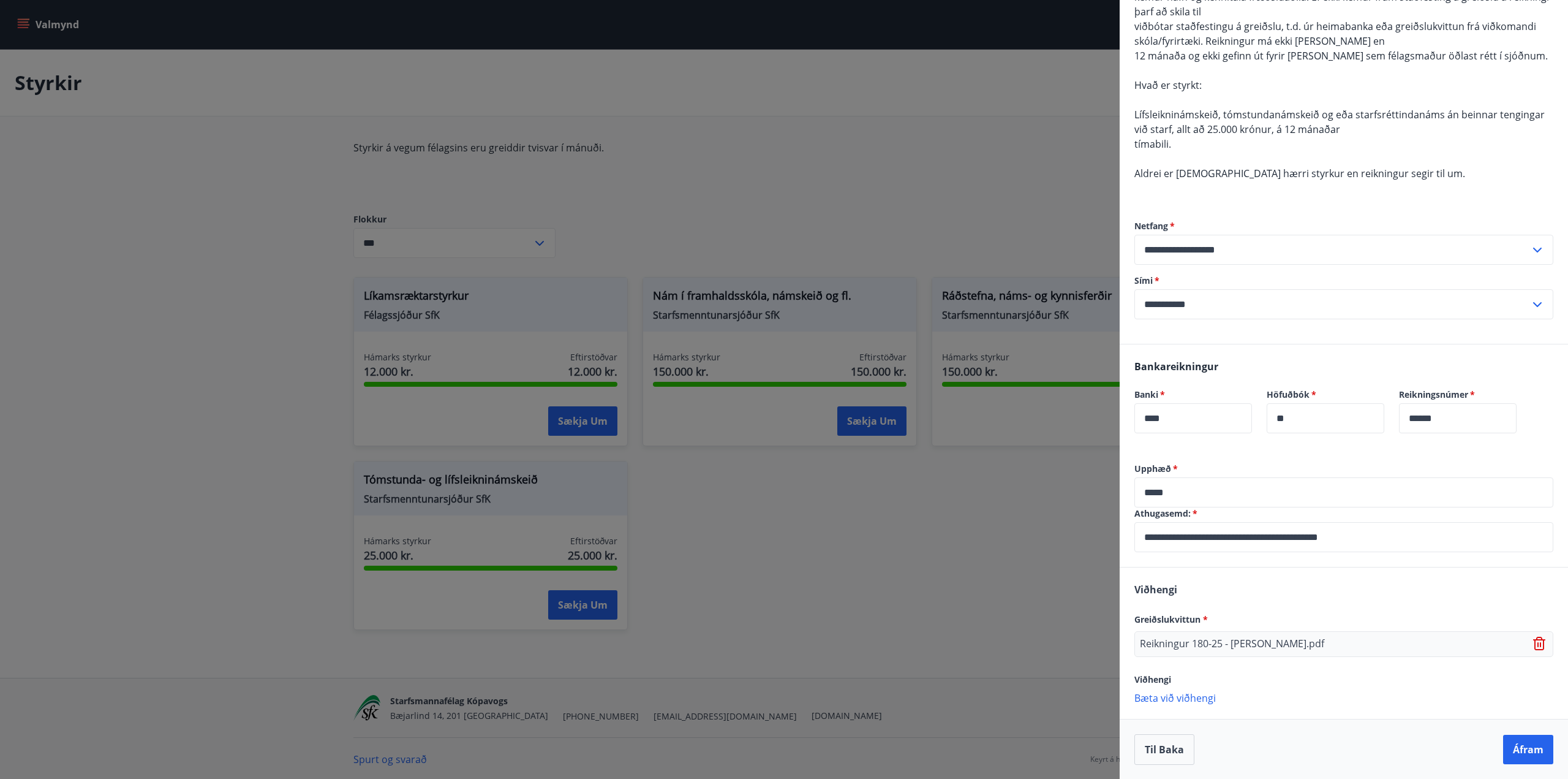
scroll to position [199, 0]
click at [1187, 699] on p "Bæta við viðhengi" at bounding box center [1343, 697] width 419 height 12
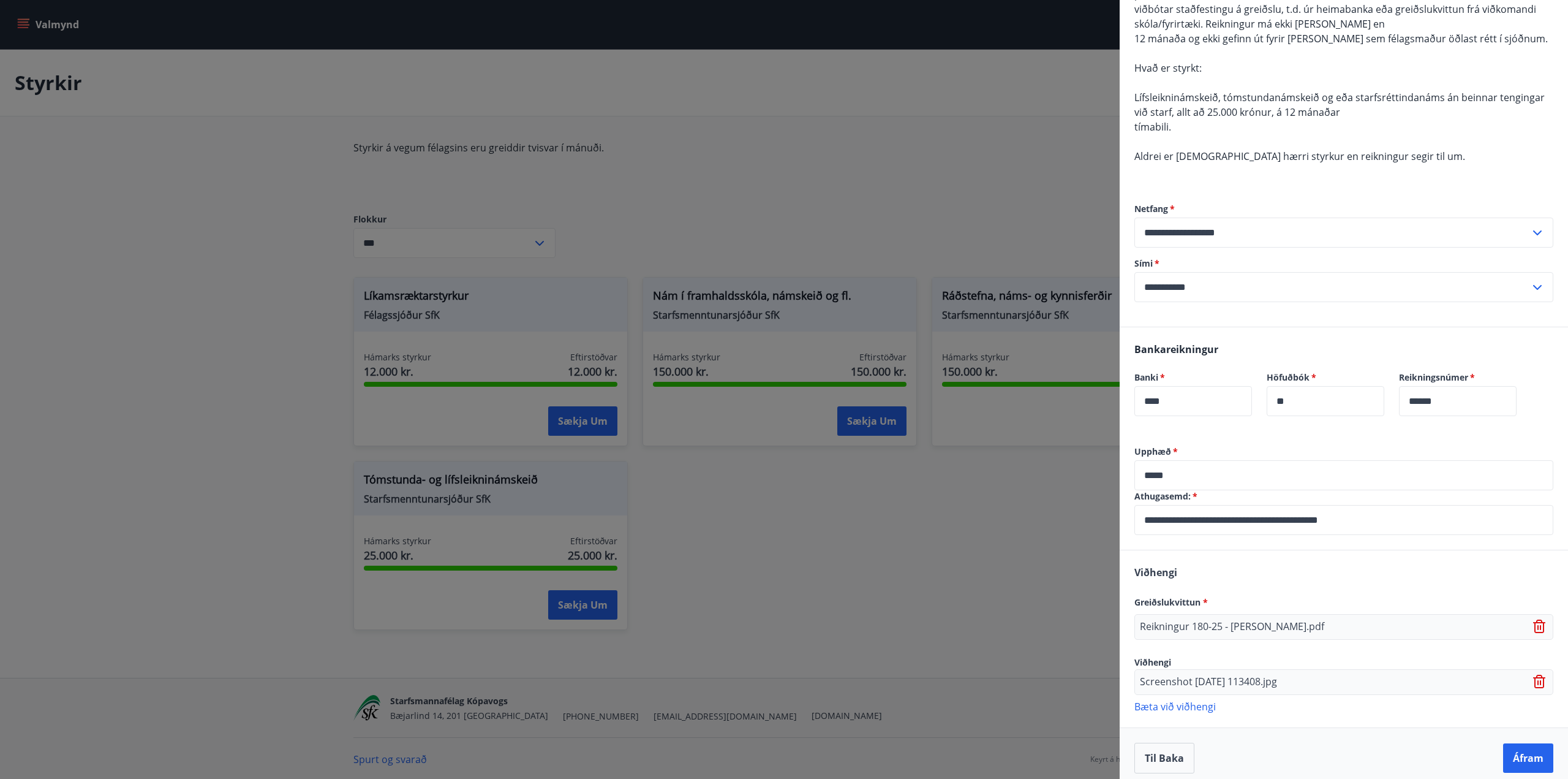
scroll to position [225, 0]
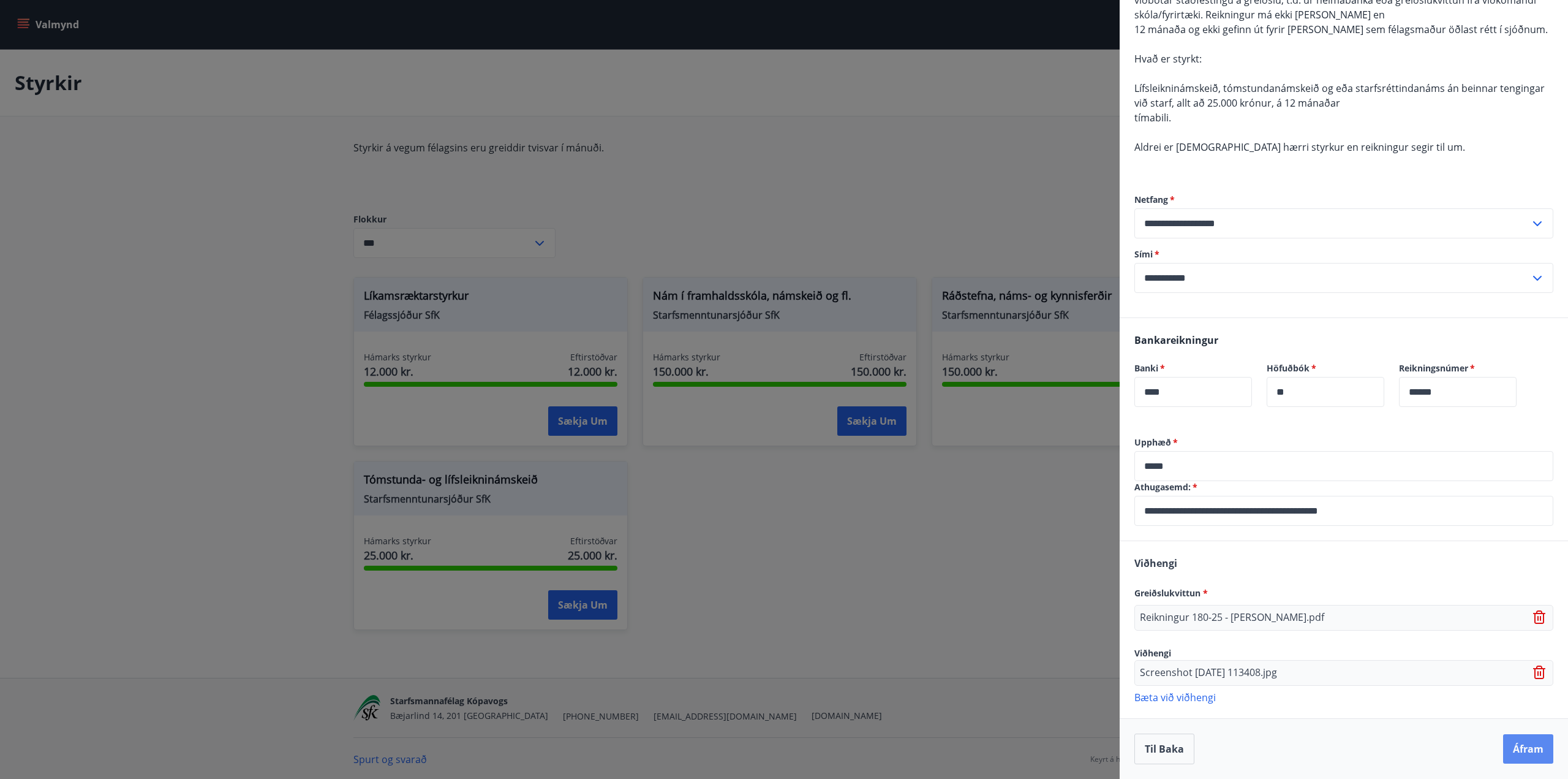
click at [1518, 747] on button "Áfram" at bounding box center [1528, 749] width 50 height 30
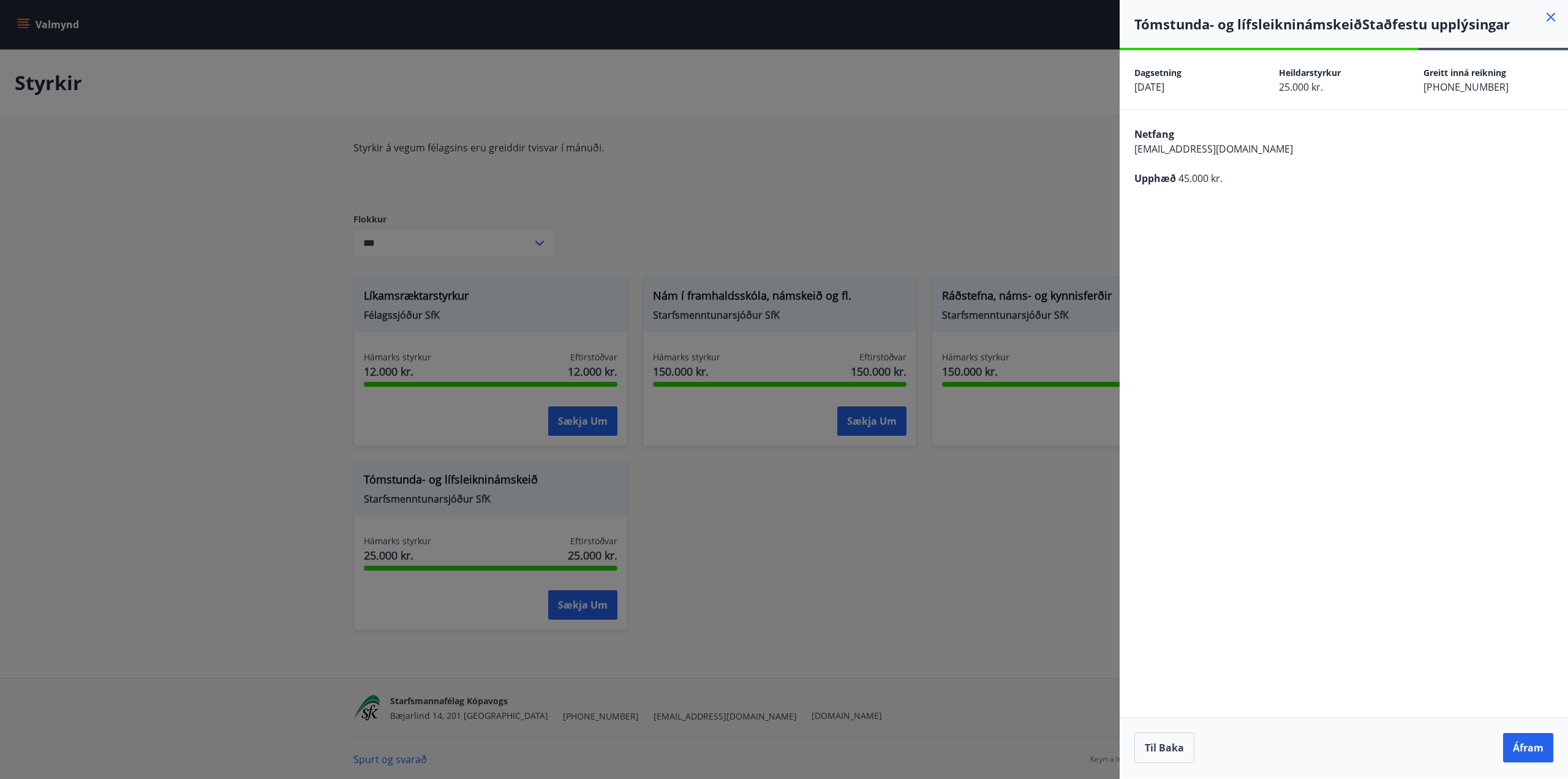
scroll to position [0, 0]
drag, startPoint x: 1445, startPoint y: 561, endPoint x: 1445, endPoint y: 570, distance: 9.0
click at [1445, 561] on div "**********" at bounding box center [1343, 414] width 449 height 727
click at [1521, 747] on button "Áfram" at bounding box center [1528, 748] width 50 height 30
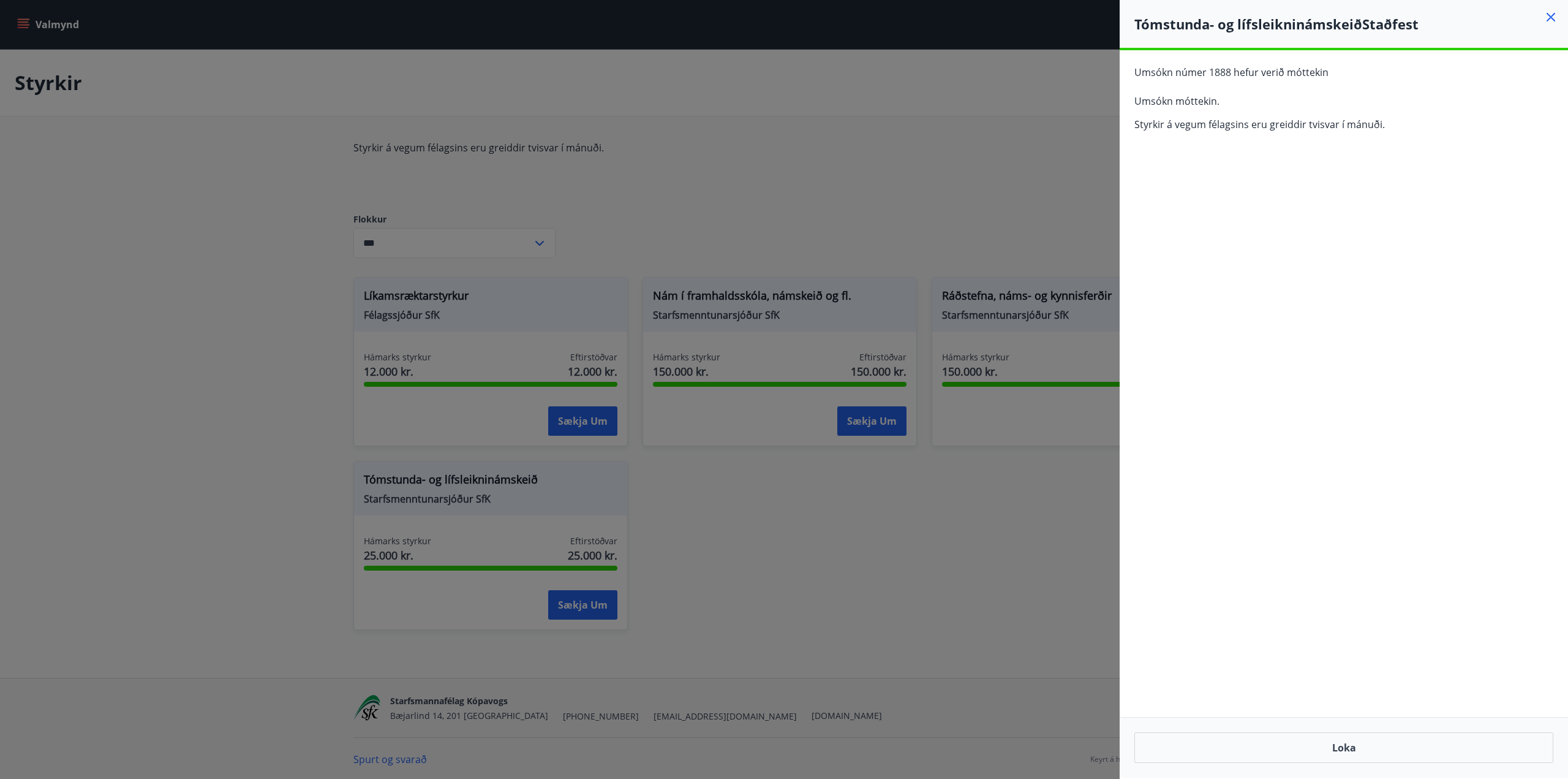
click at [1555, 16] on icon at bounding box center [1551, 17] width 15 height 15
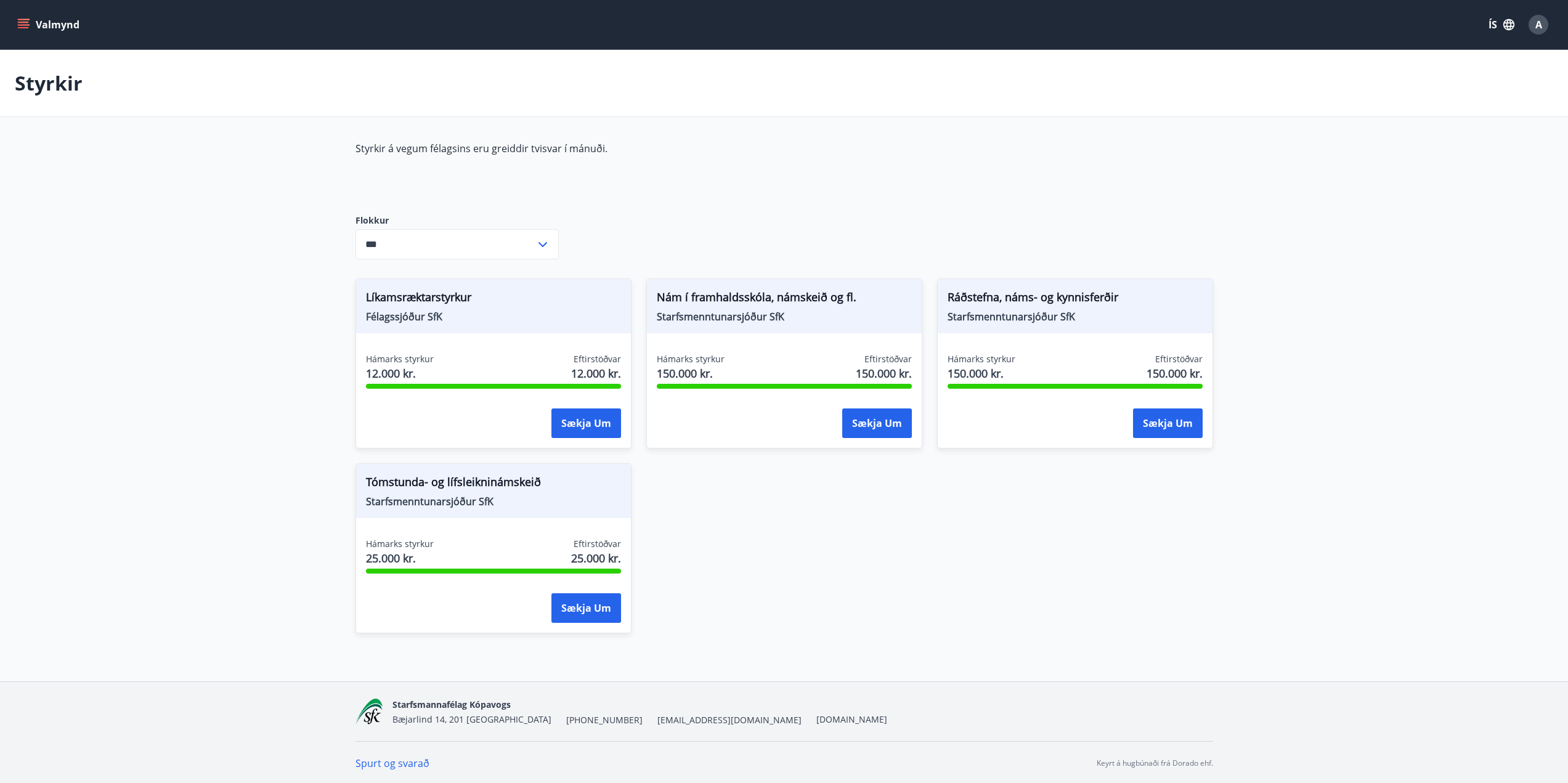
click at [1344, 452] on main "Styrkir Styrkir á vegum félagsins eru greiddir tvisvar í mánuði. Flokkur *** ​ …" at bounding box center [784, 349] width 1568 height 599
click at [590, 428] on button "Sækja um" at bounding box center [586, 424] width 70 height 30
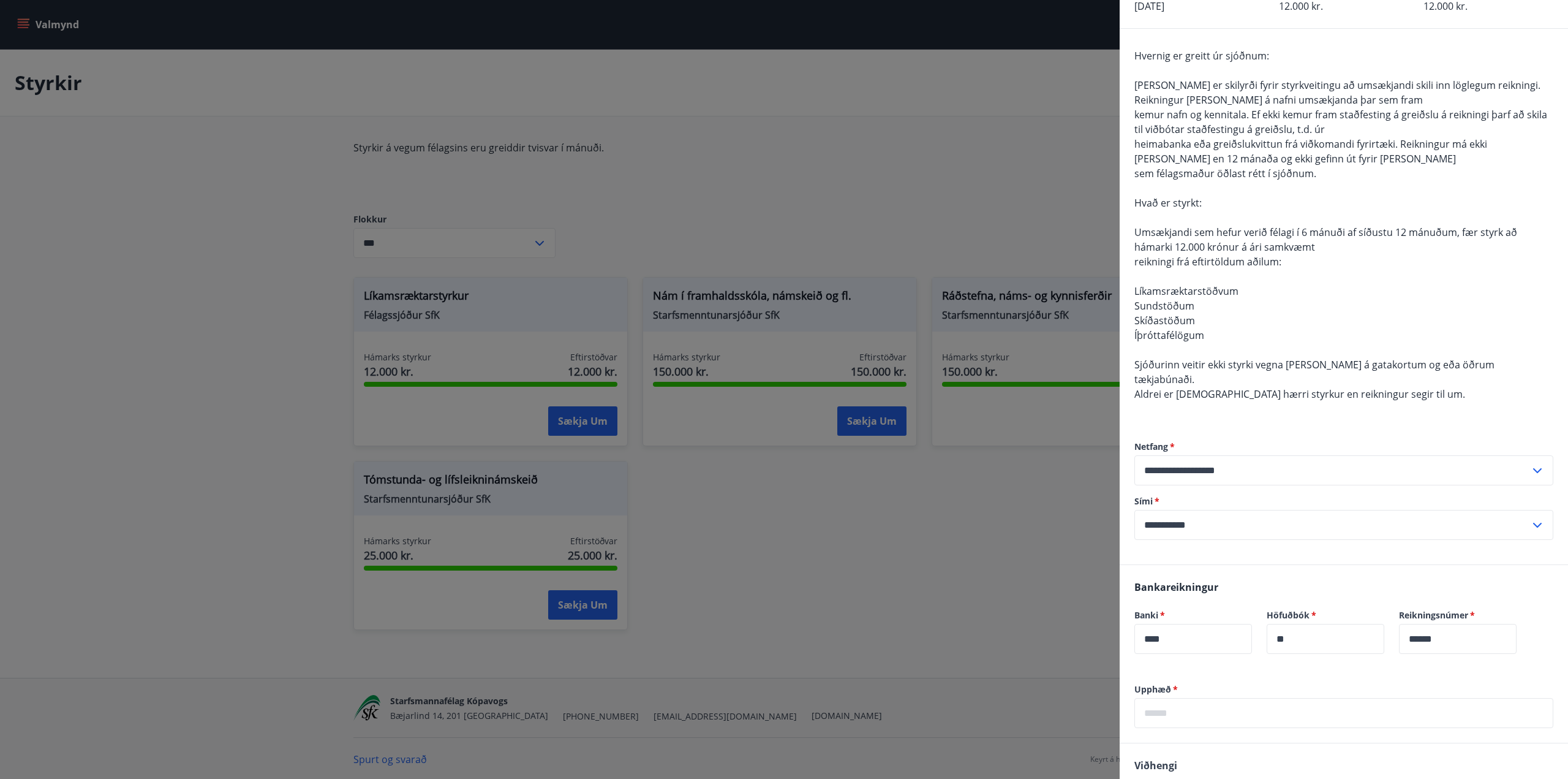
scroll to position [229, 0]
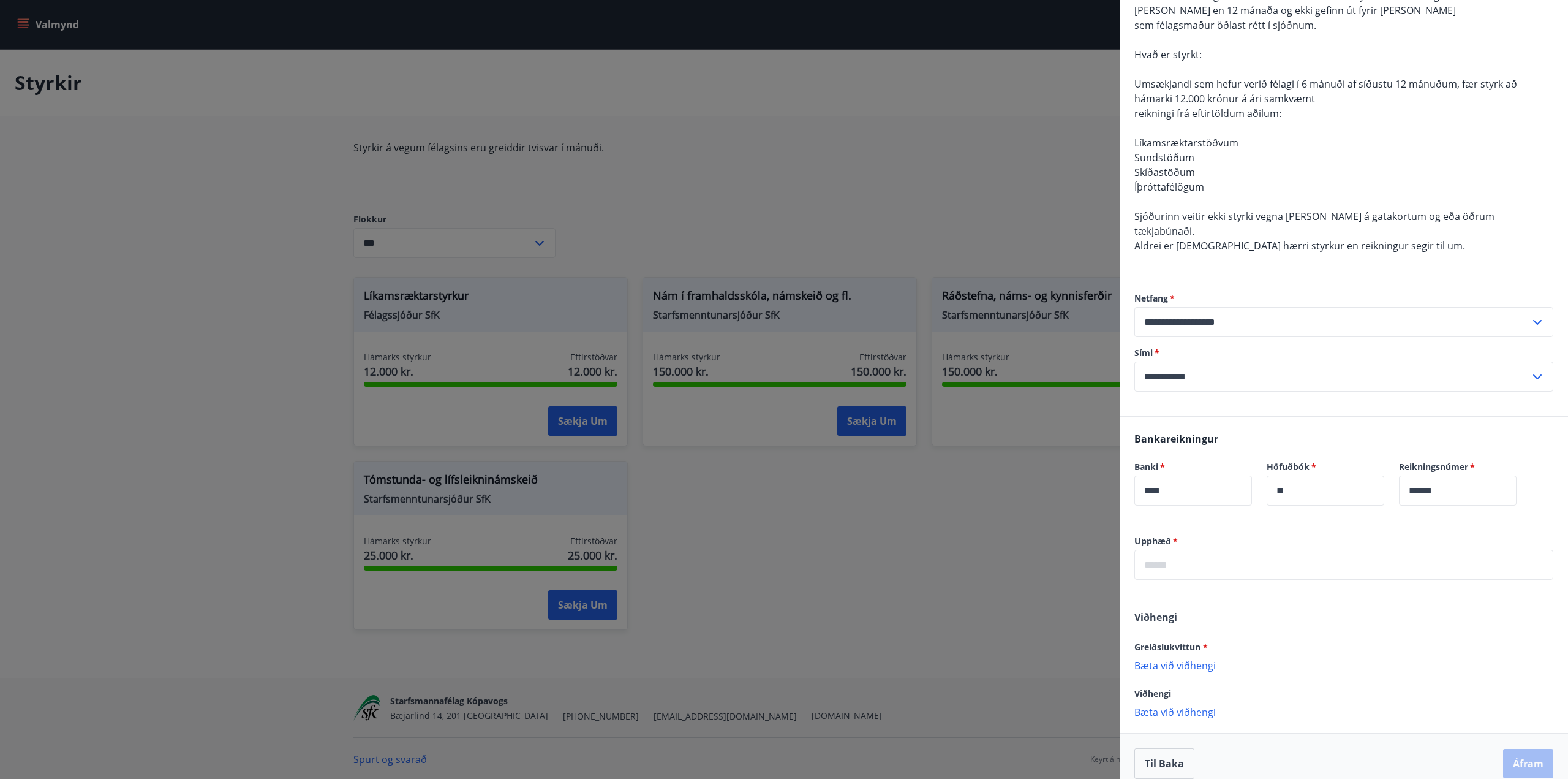
click at [1171, 659] on p "Bæta við viðhengi" at bounding box center [1343, 665] width 419 height 12
click at [1206, 550] on input "text" at bounding box center [1343, 564] width 419 height 30
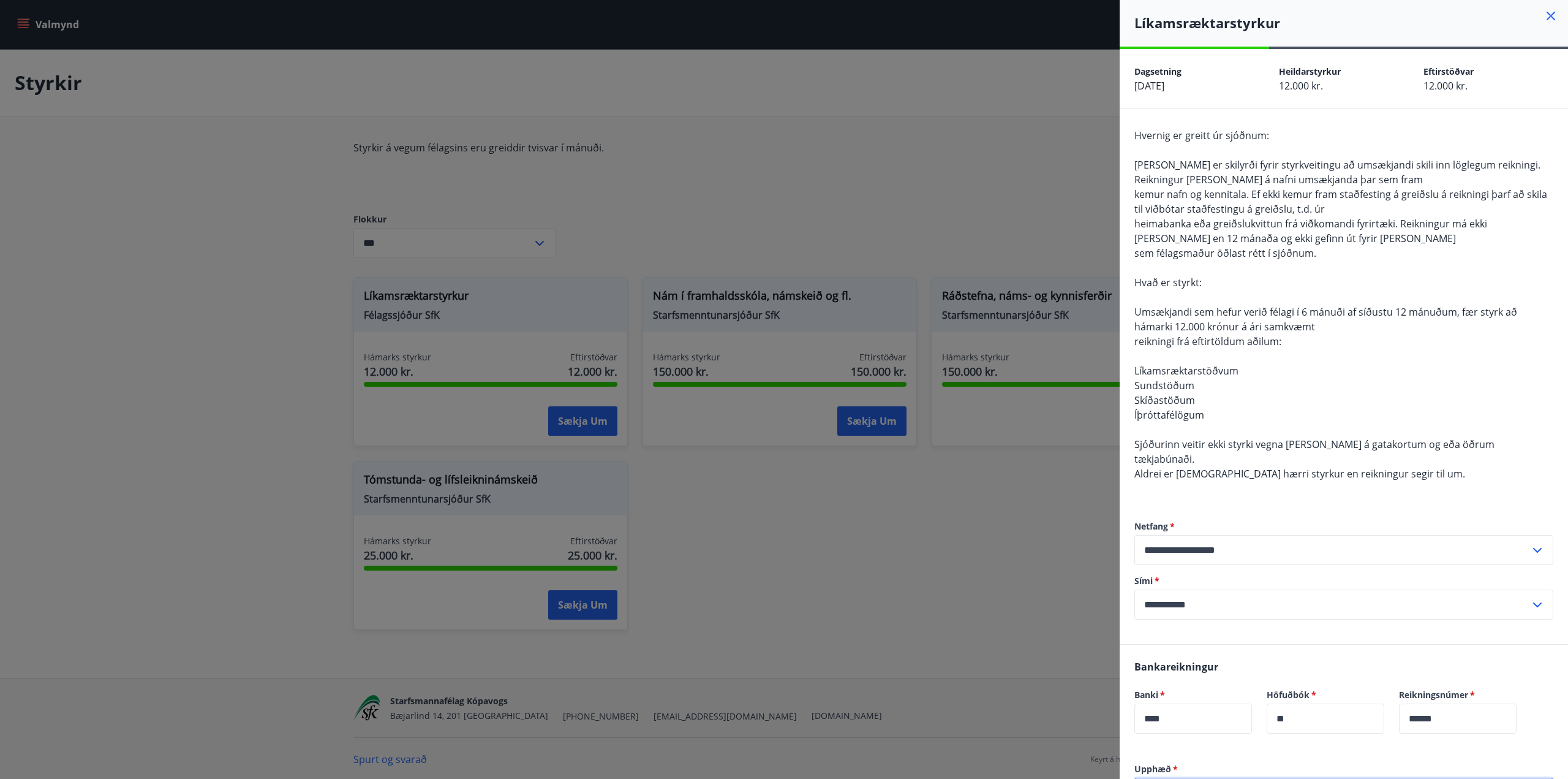
scroll to position [0, 0]
type input "*****"
click at [1351, 382] on div "Hvernig er greitt úr sjóðnum: Það er skilyrði fyrir styrkveitingu að umsækjandi…" at bounding box center [1343, 313] width 419 height 368
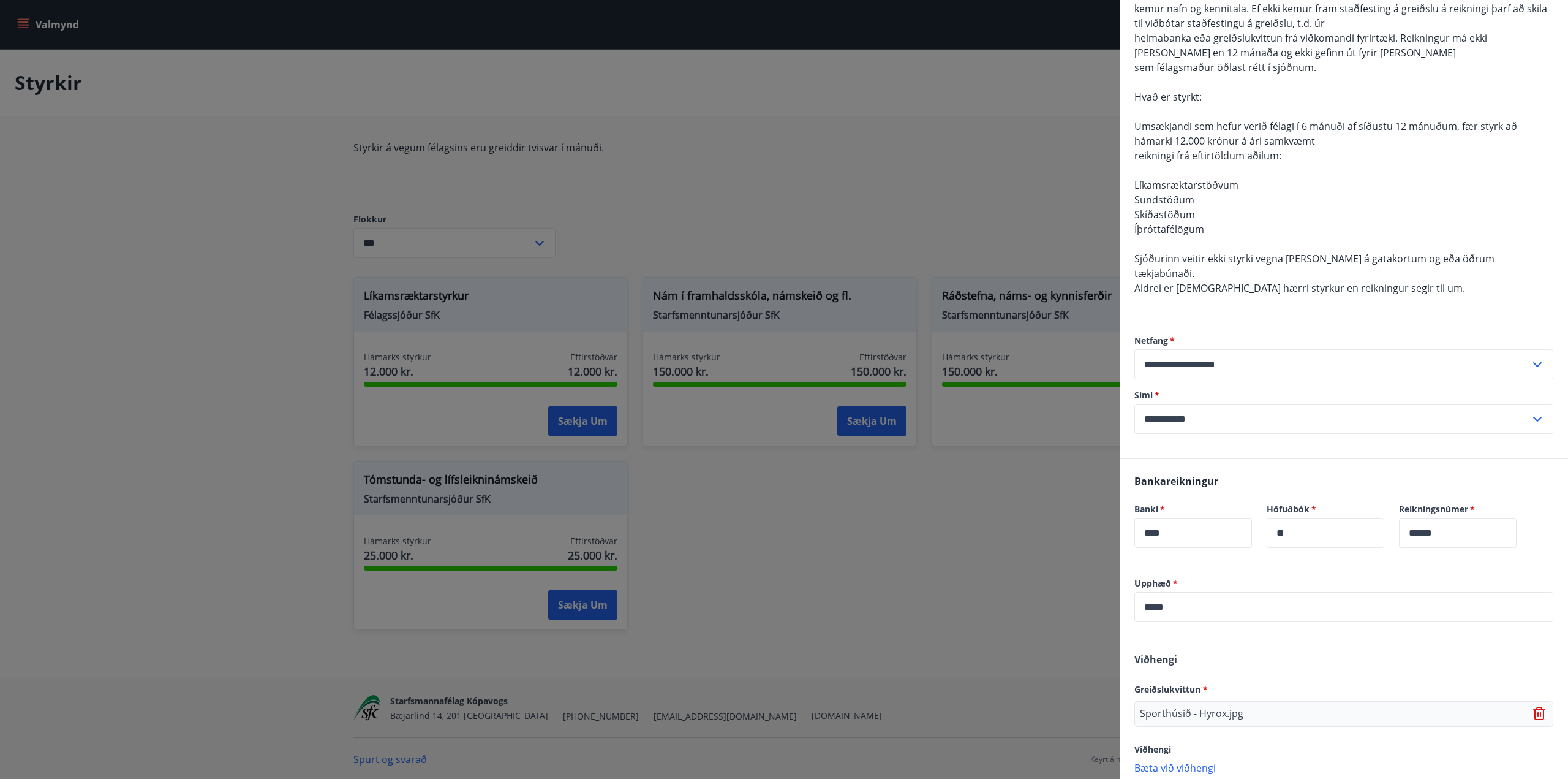
scroll to position [243, 0]
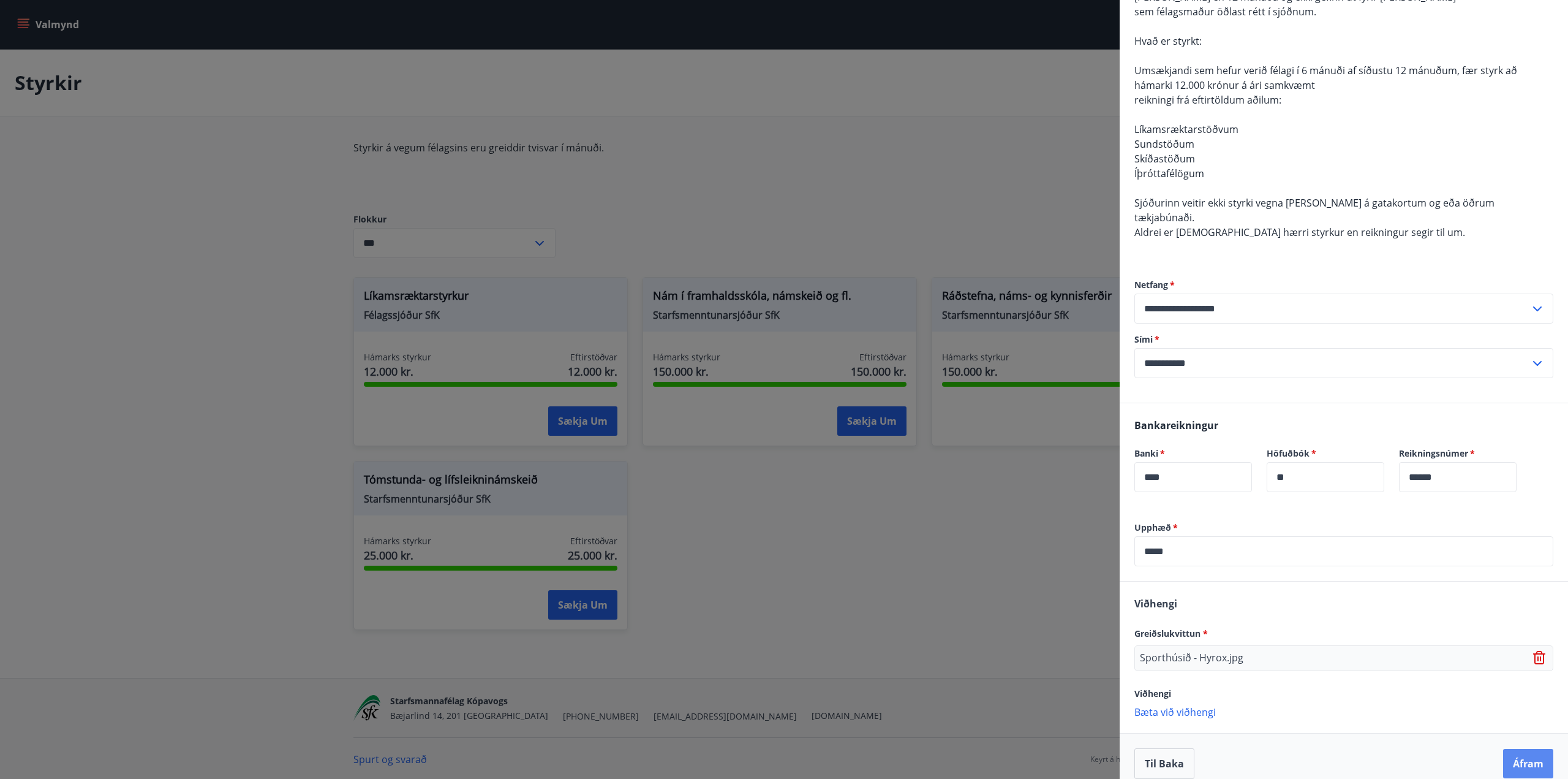
click at [1536, 749] on button "Áfram" at bounding box center [1528, 764] width 50 height 30
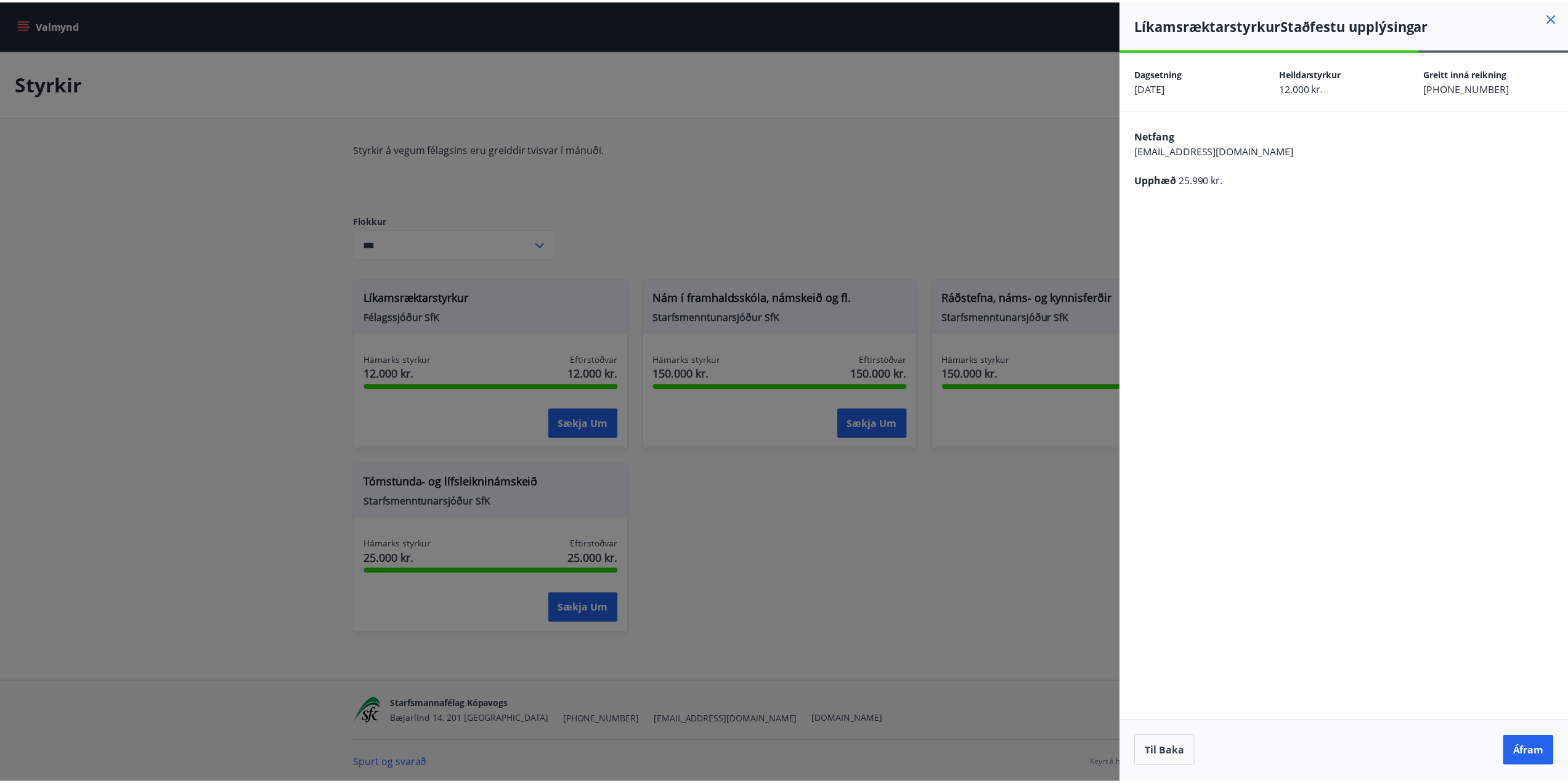
scroll to position [0, 0]
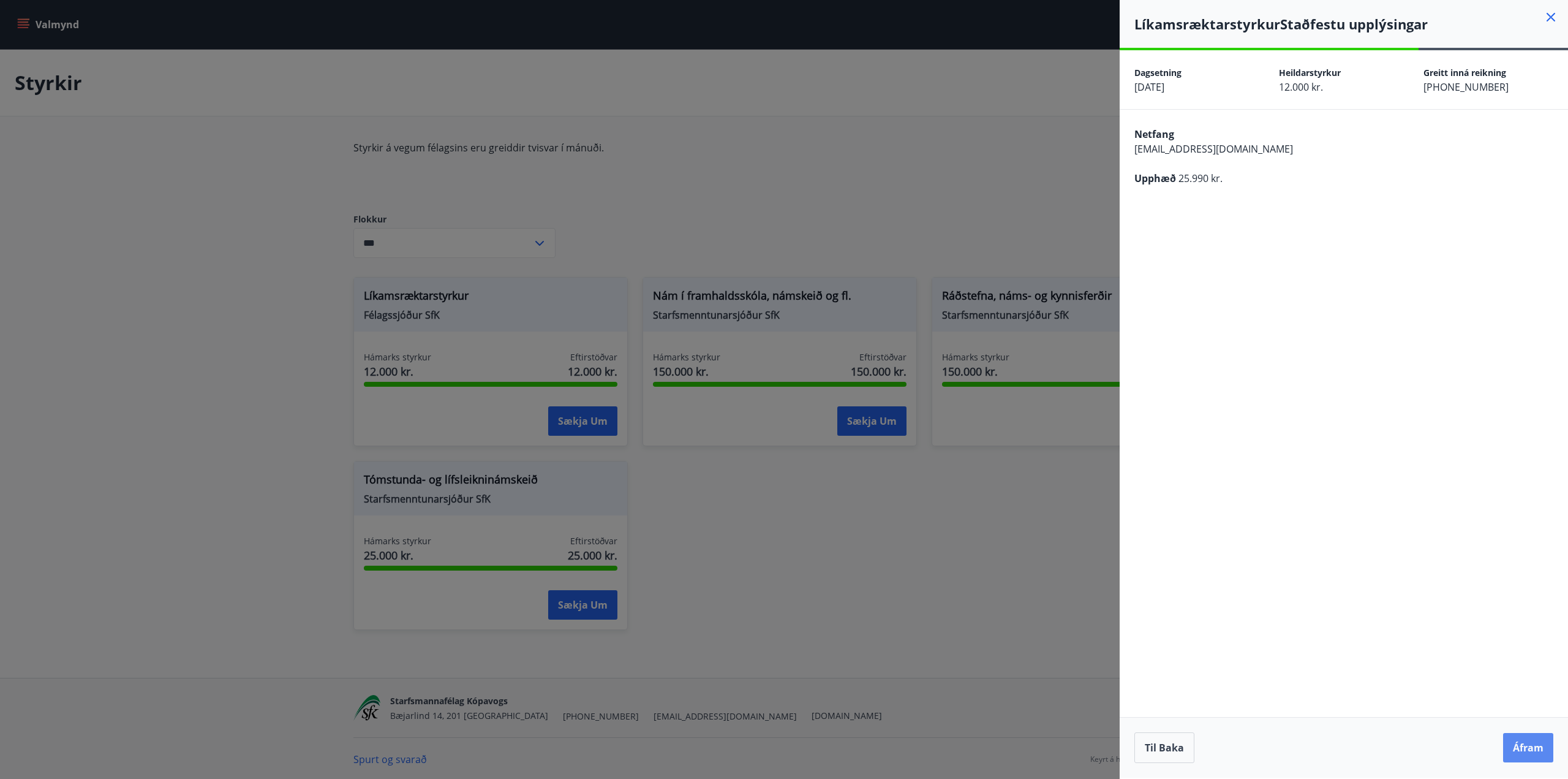
click at [1527, 750] on button "Áfram" at bounding box center [1528, 748] width 50 height 30
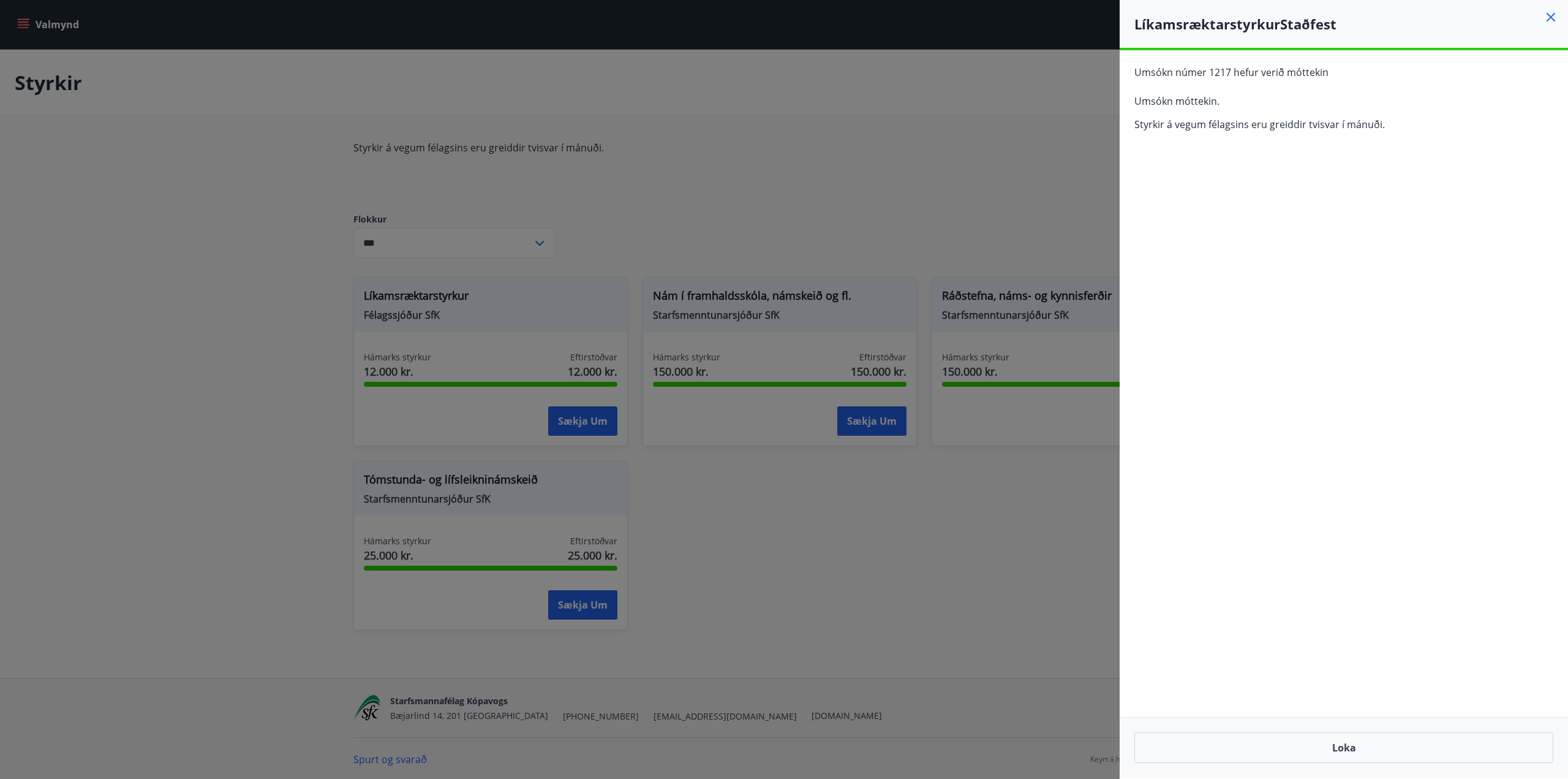
click at [1044, 187] on div at bounding box center [784, 390] width 1568 height 779
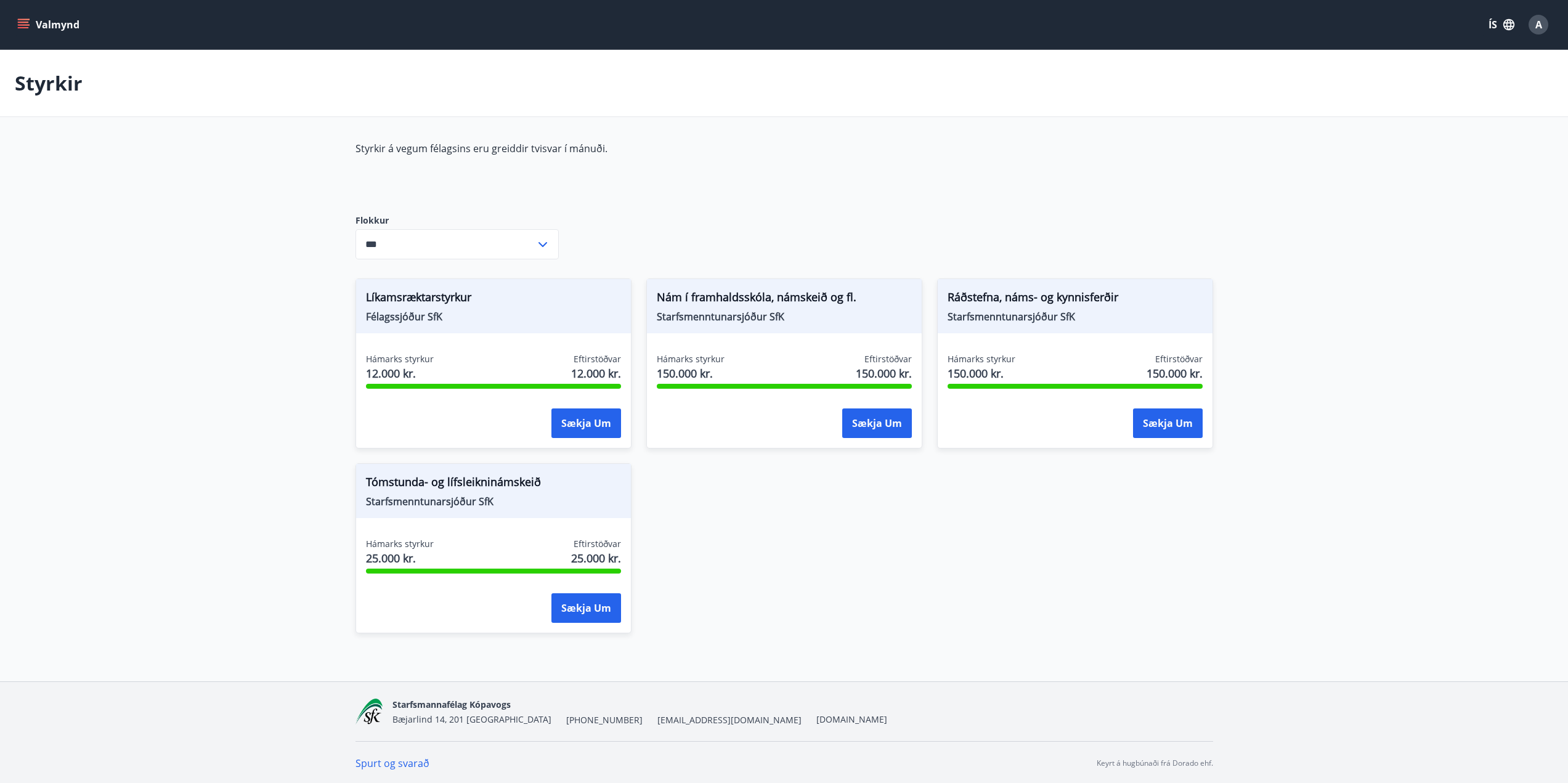
click at [810, 558] on div "Líkamsræktarstyrkur Félagssjóður SfK Hámarks styrkur 12.000 kr. Eftirstöðvar 12…" at bounding box center [777, 448] width 872 height 370
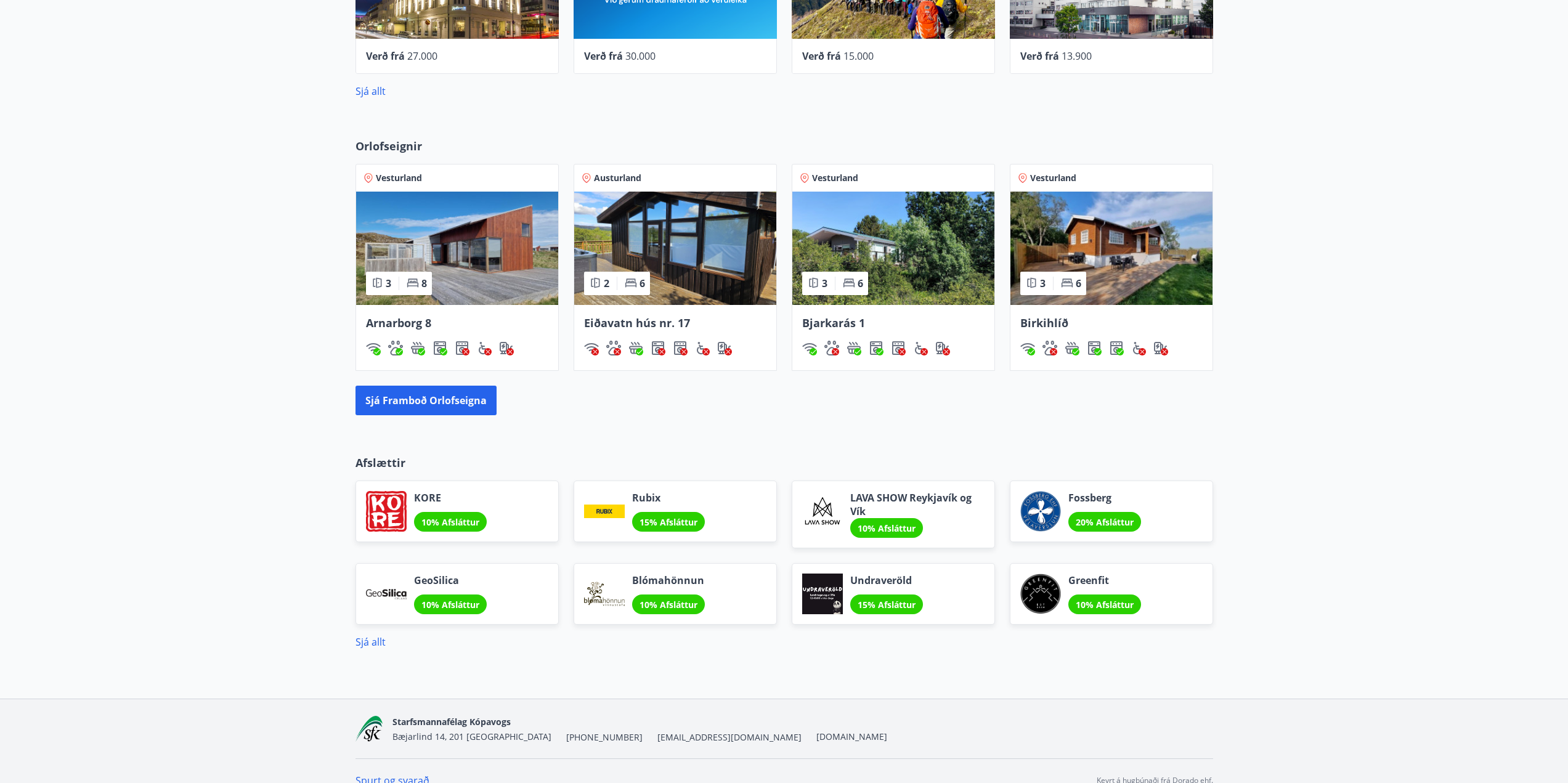
scroll to position [686, 0]
